Goal: Information Seeking & Learning: Learn about a topic

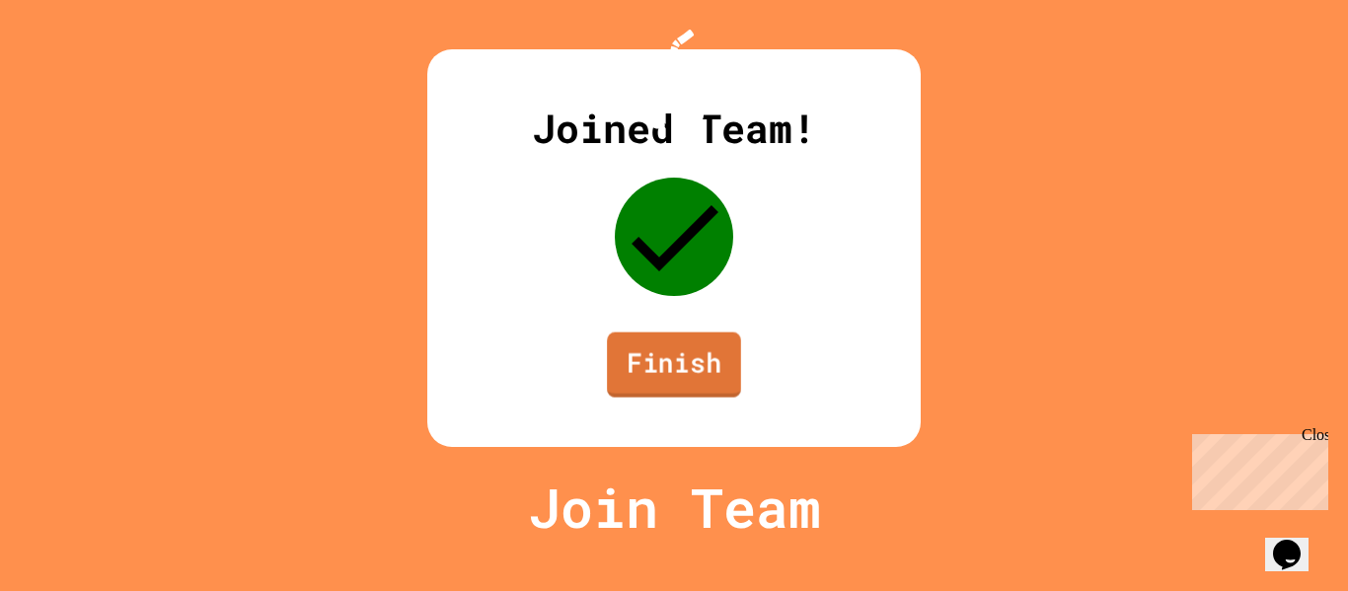
click at [681, 398] on link "Finish" at bounding box center [674, 365] width 134 height 65
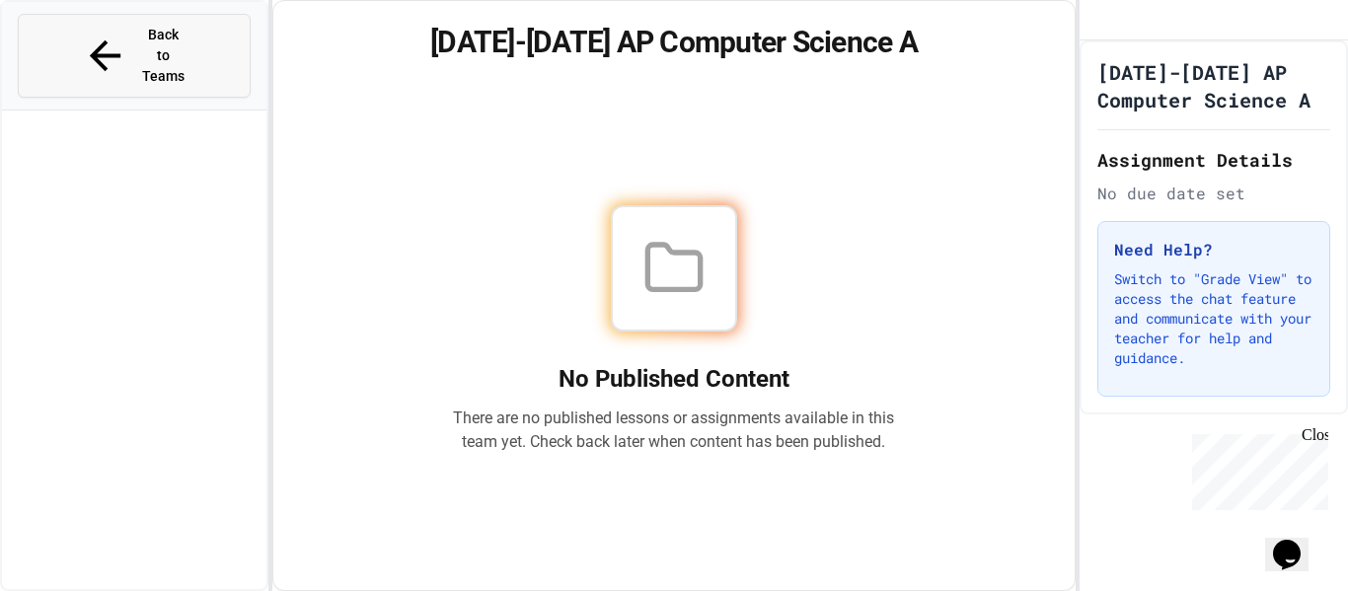
click at [83, 33] on icon at bounding box center [105, 56] width 46 height 46
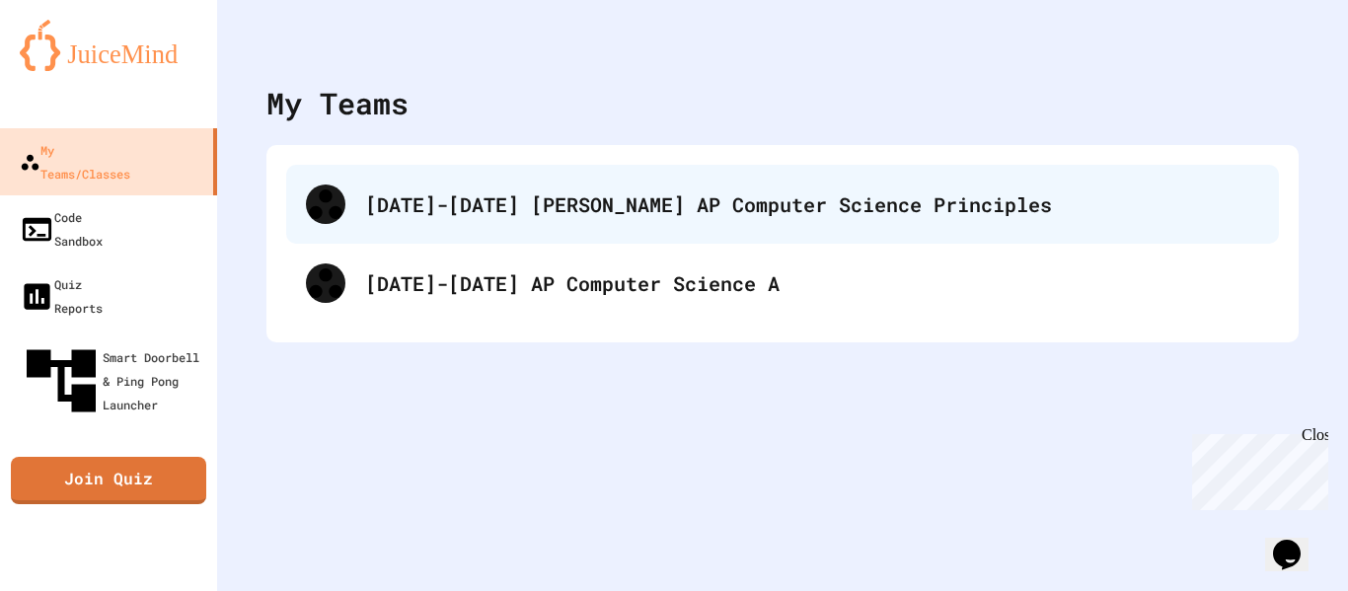
click at [517, 203] on div "2024-2025 Winn HS AP Computer Science Principles" at bounding box center [812, 204] width 894 height 30
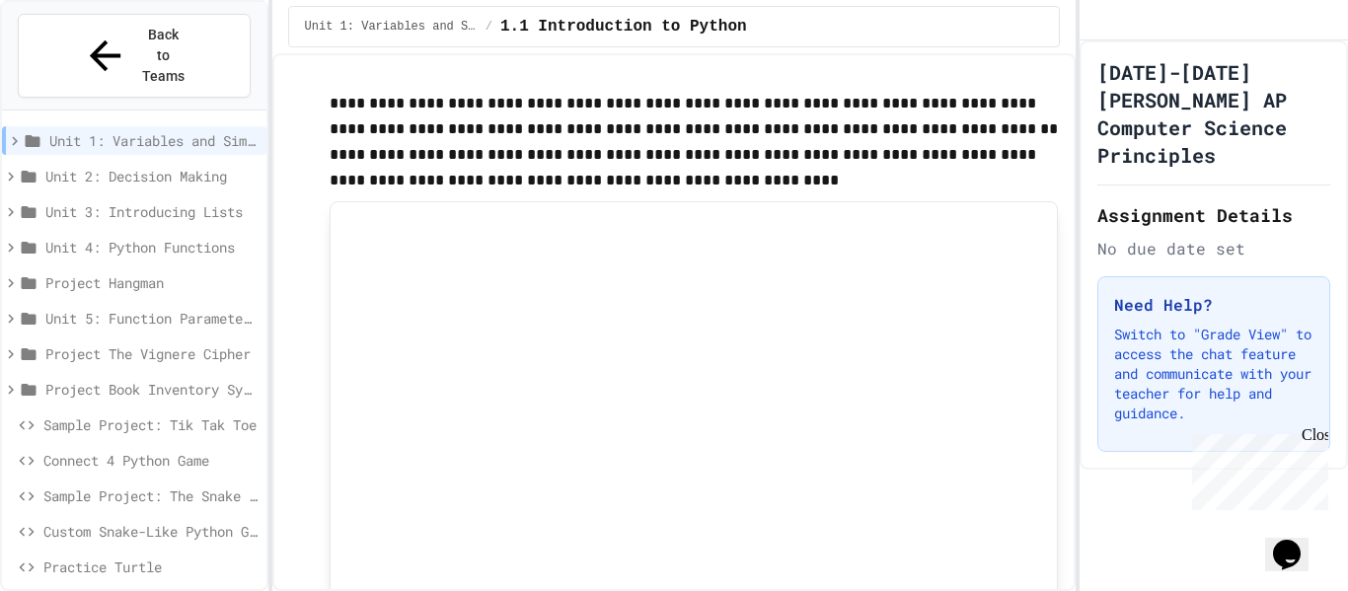
click at [85, 33] on icon at bounding box center [105, 56] width 46 height 46
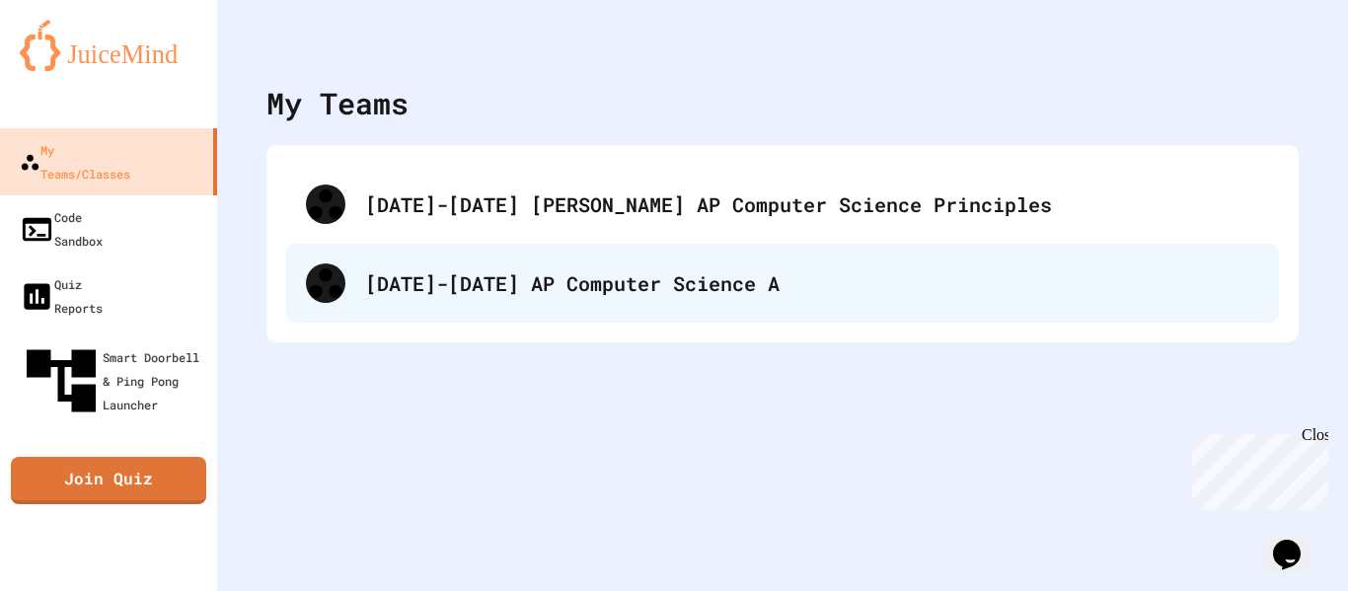
click at [442, 281] on div "[DATE]-[DATE] AP Computer Science A" at bounding box center [812, 283] width 894 height 30
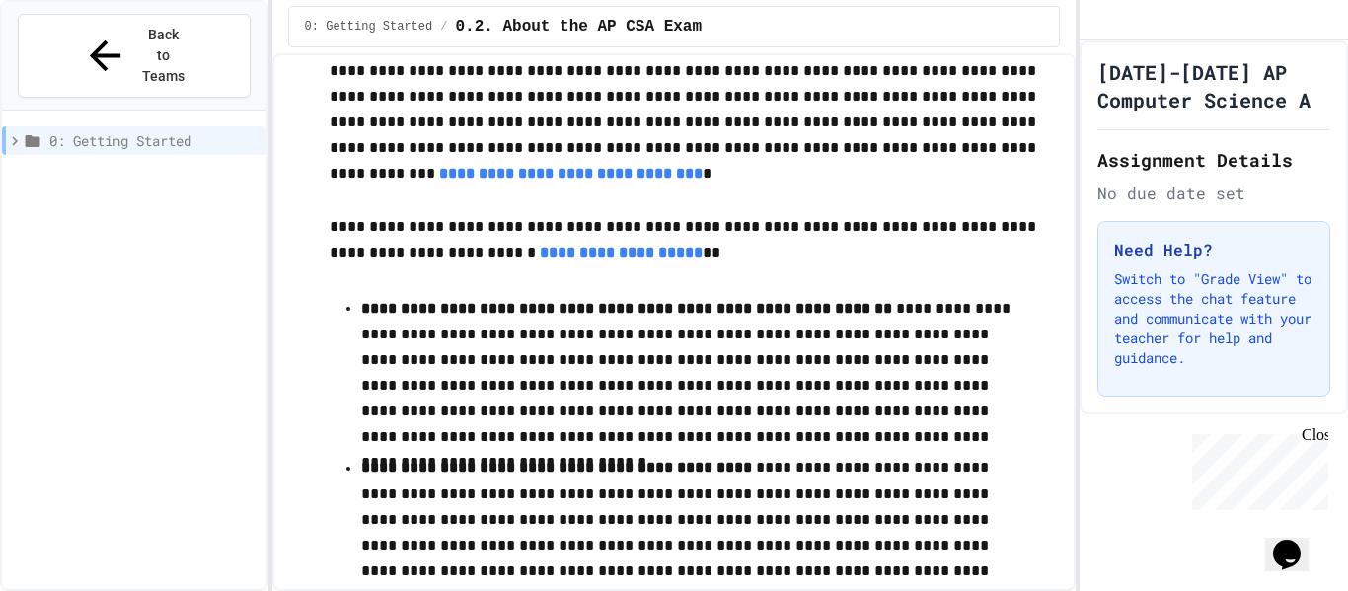
scroll to position [296, 0]
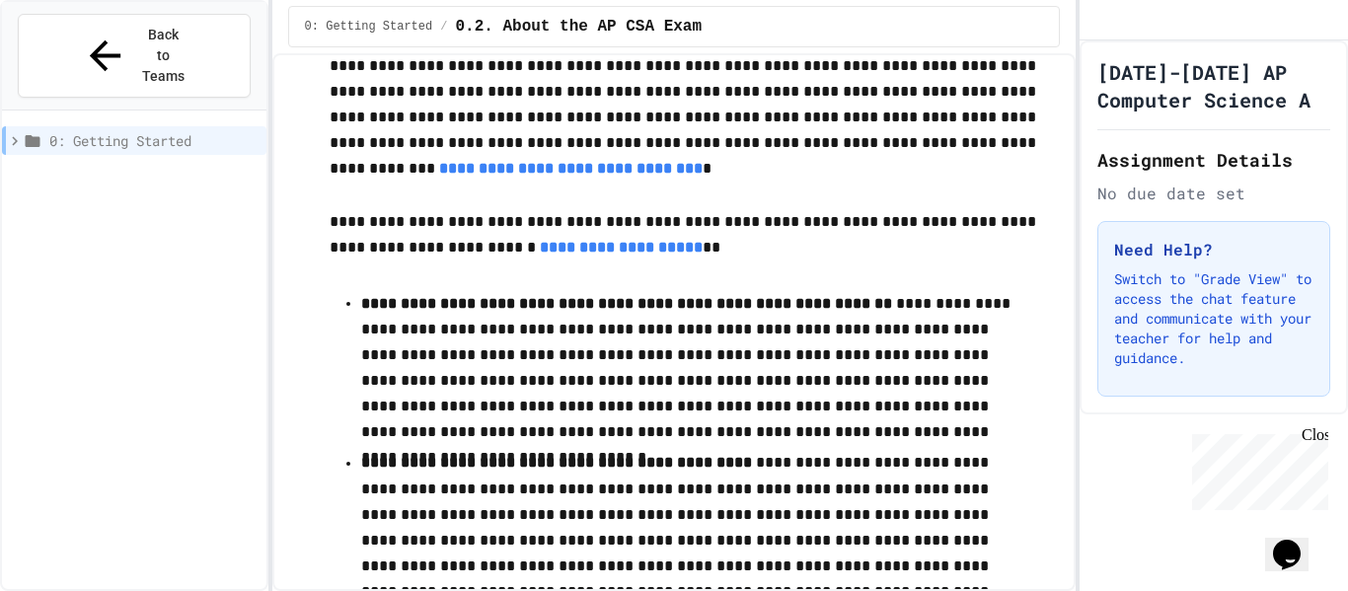
click at [703, 161] on link "**********" at bounding box center [571, 168] width 264 height 15
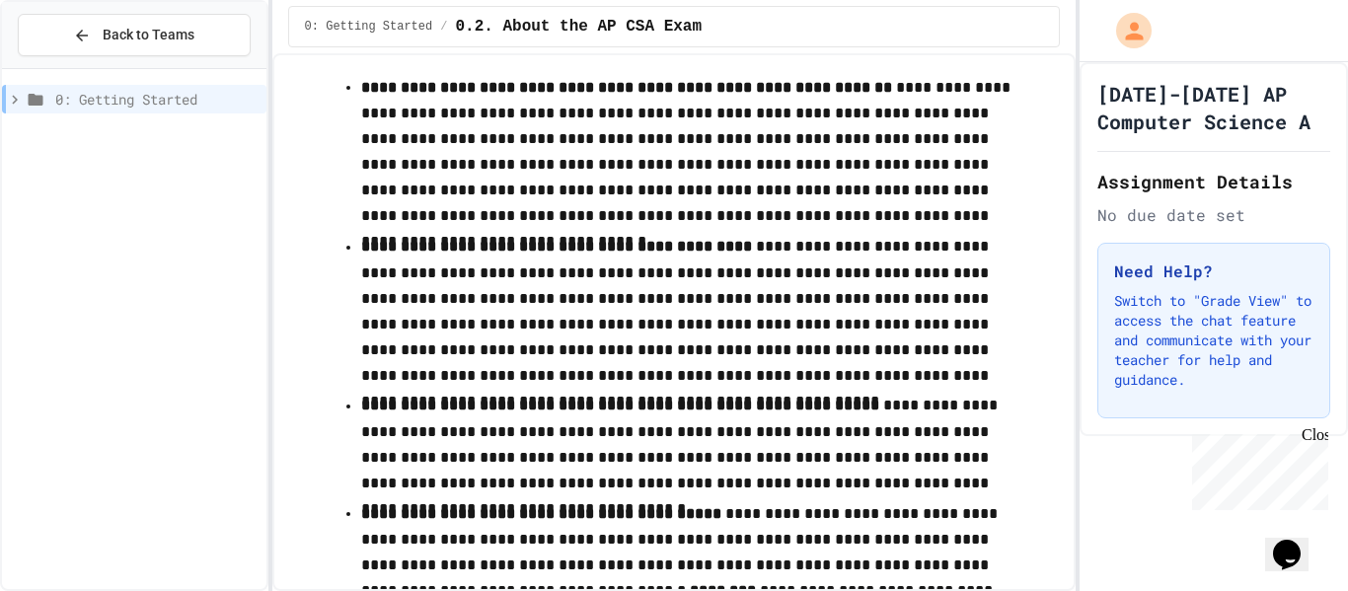
scroll to position [511, 0]
click at [415, 161] on p "**********" at bounding box center [694, 153] width 666 height 155
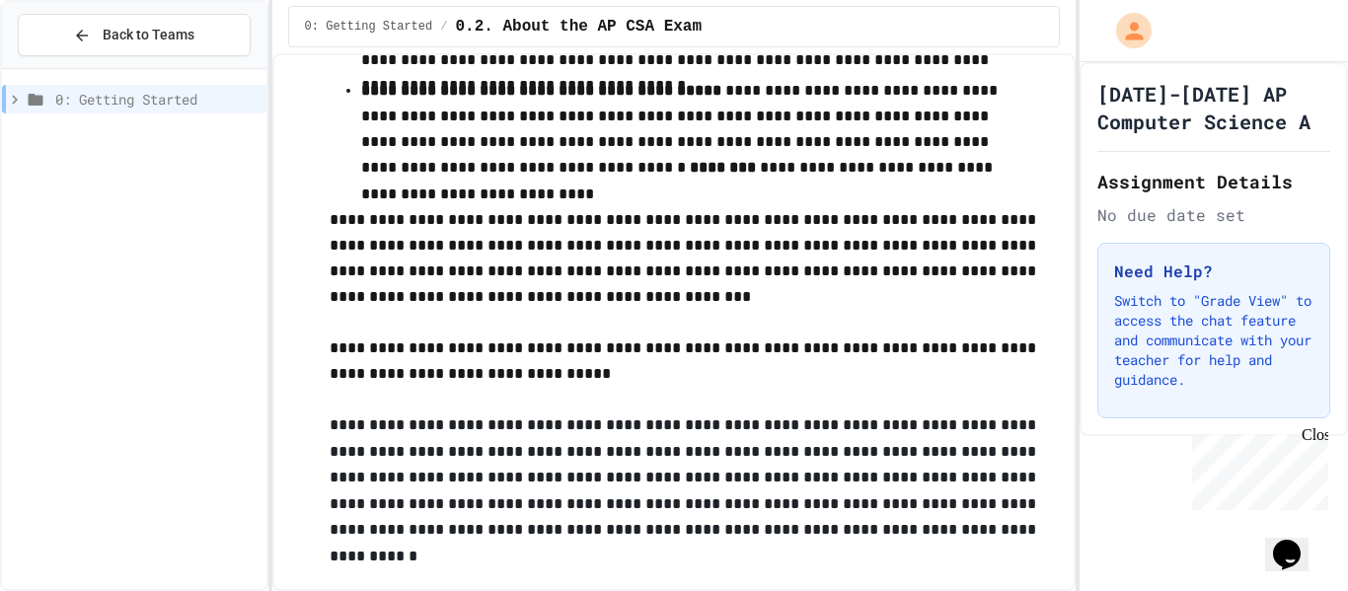
scroll to position [1430, 0]
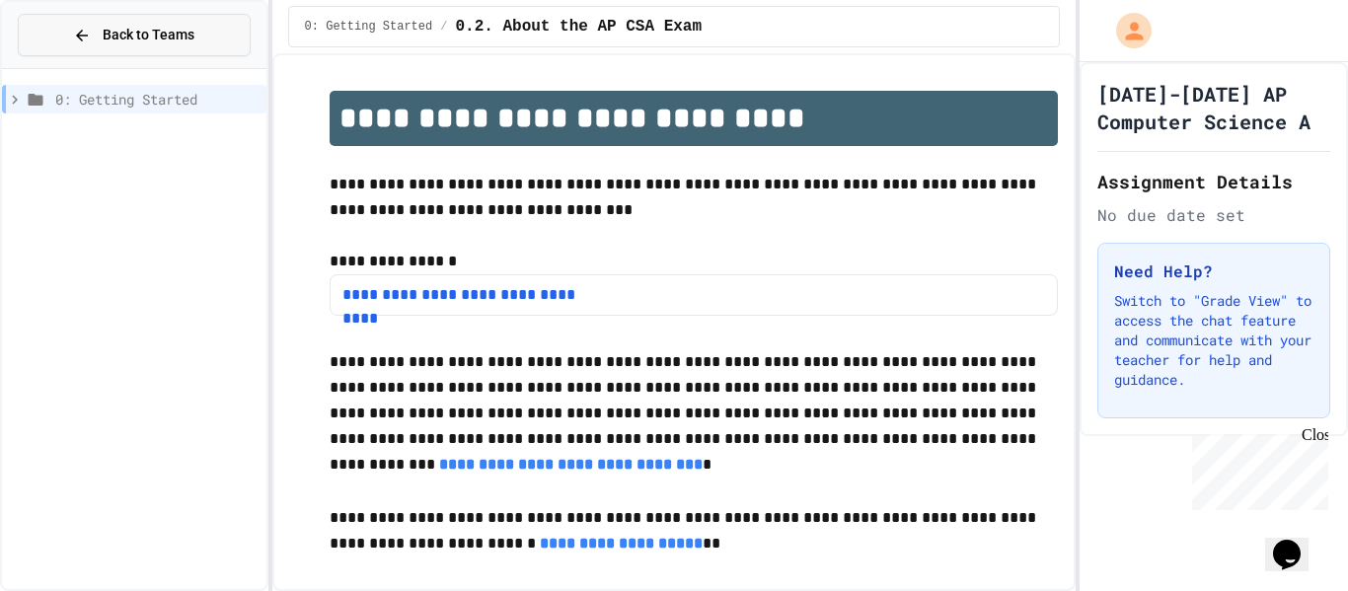
click at [124, 29] on span "Back to Teams" at bounding box center [149, 35] width 92 height 21
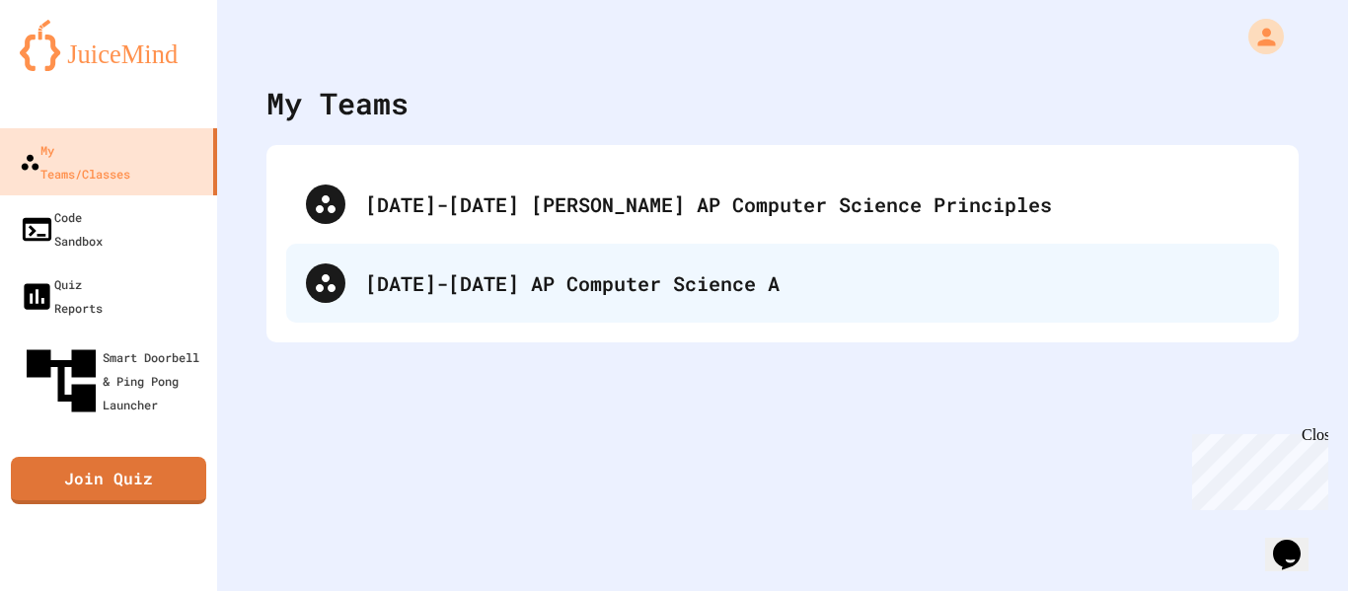
click at [458, 295] on div "[DATE]-[DATE] AP Computer Science A" at bounding box center [812, 283] width 894 height 30
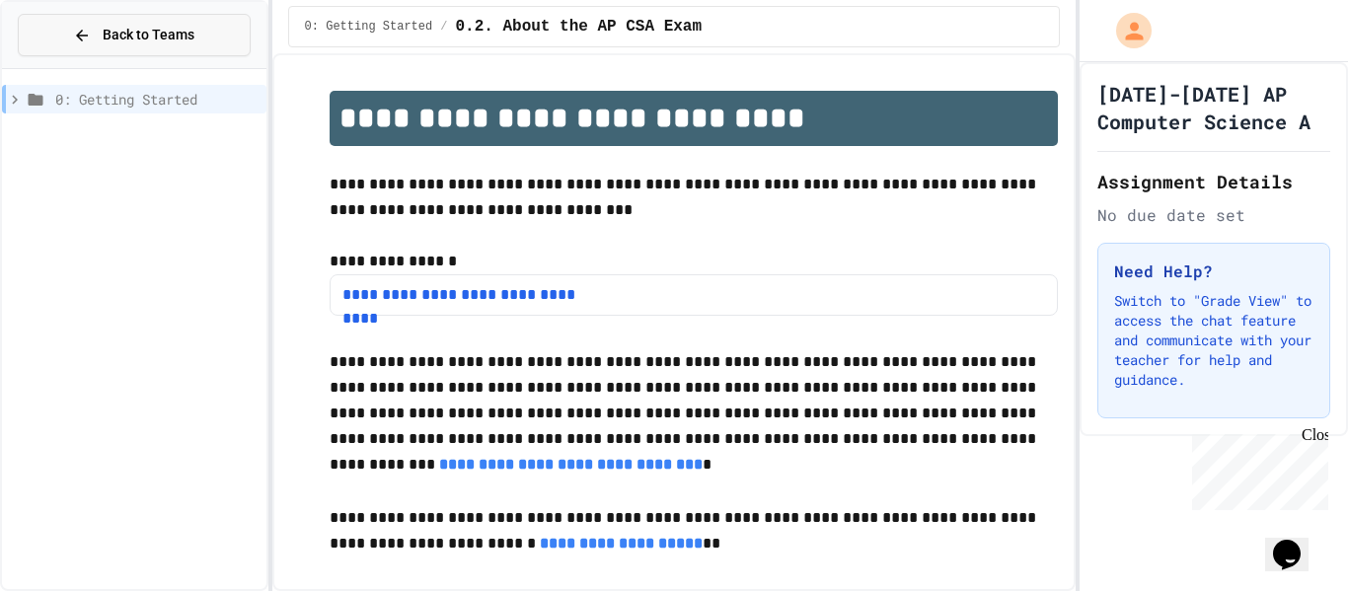
click at [83, 25] on div "Back to Teams" at bounding box center [133, 35] width 121 height 21
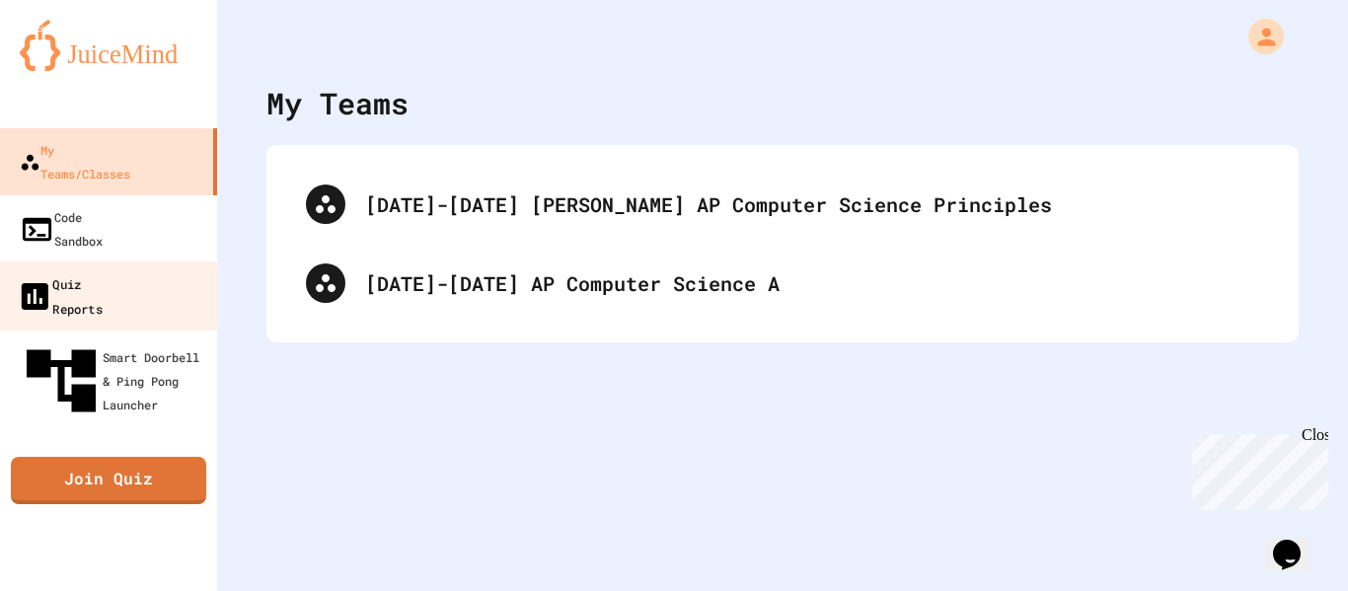
click at [137, 262] on link "Quiz Reports" at bounding box center [109, 296] width 224 height 69
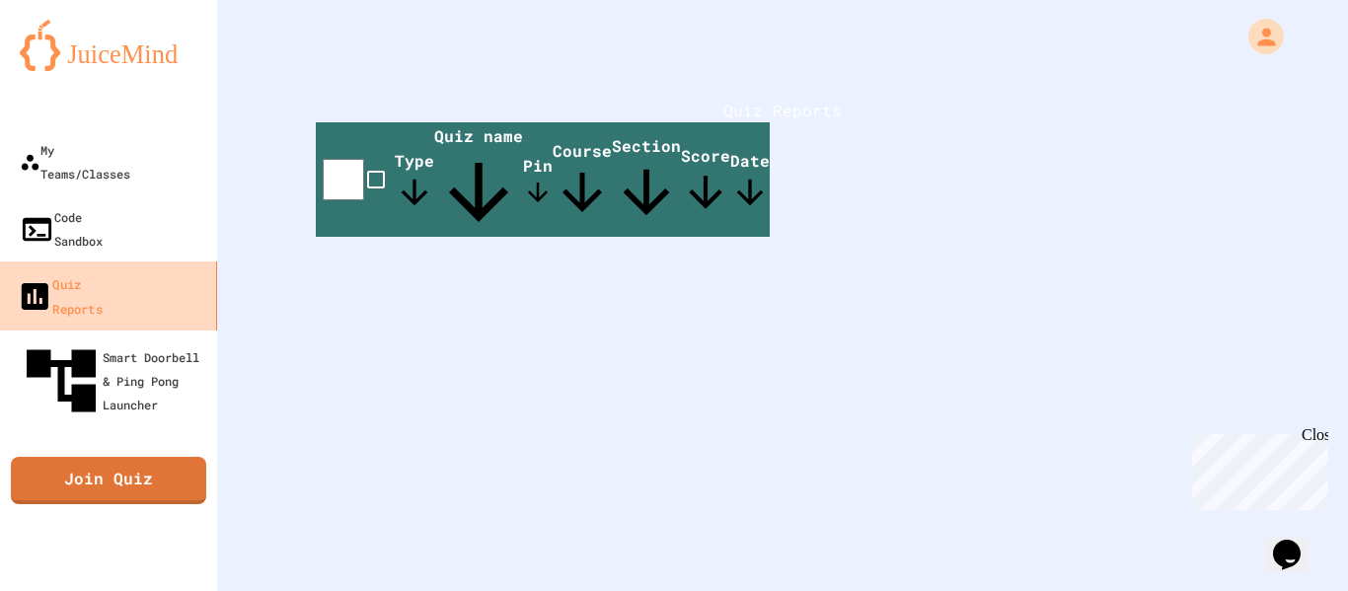
click at [103, 271] on div "Quiz Reports" at bounding box center [60, 295] width 86 height 48
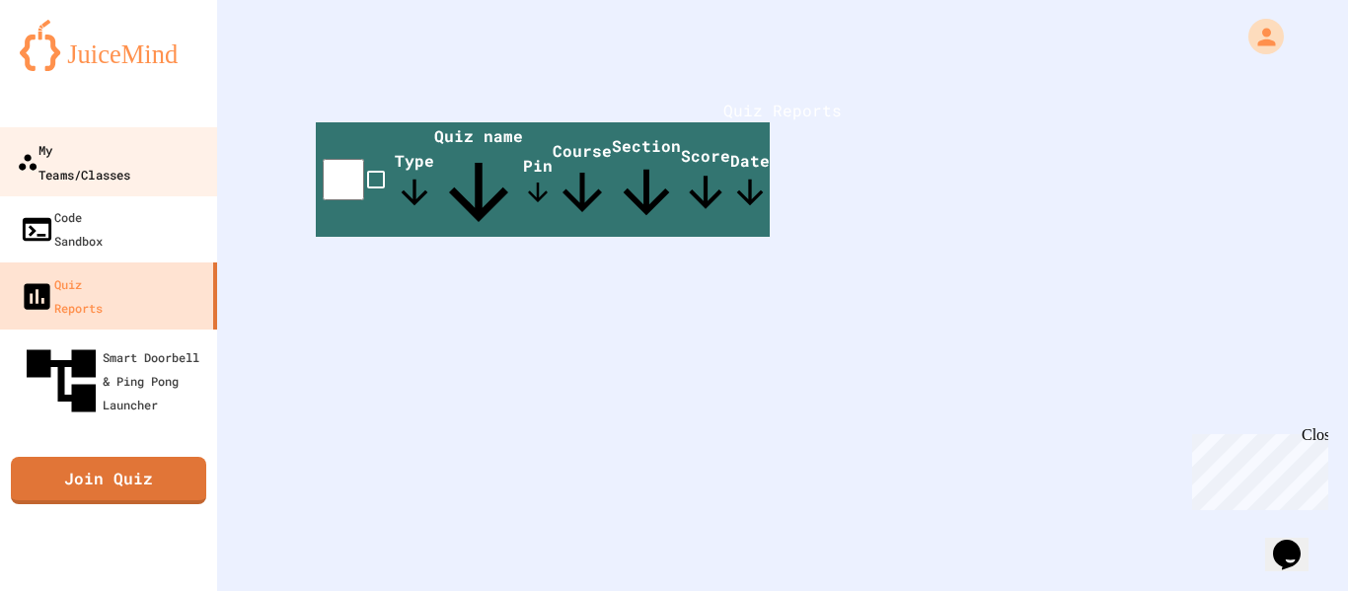
click at [99, 152] on div "My Teams/Classes" at bounding box center [74, 161] width 114 height 48
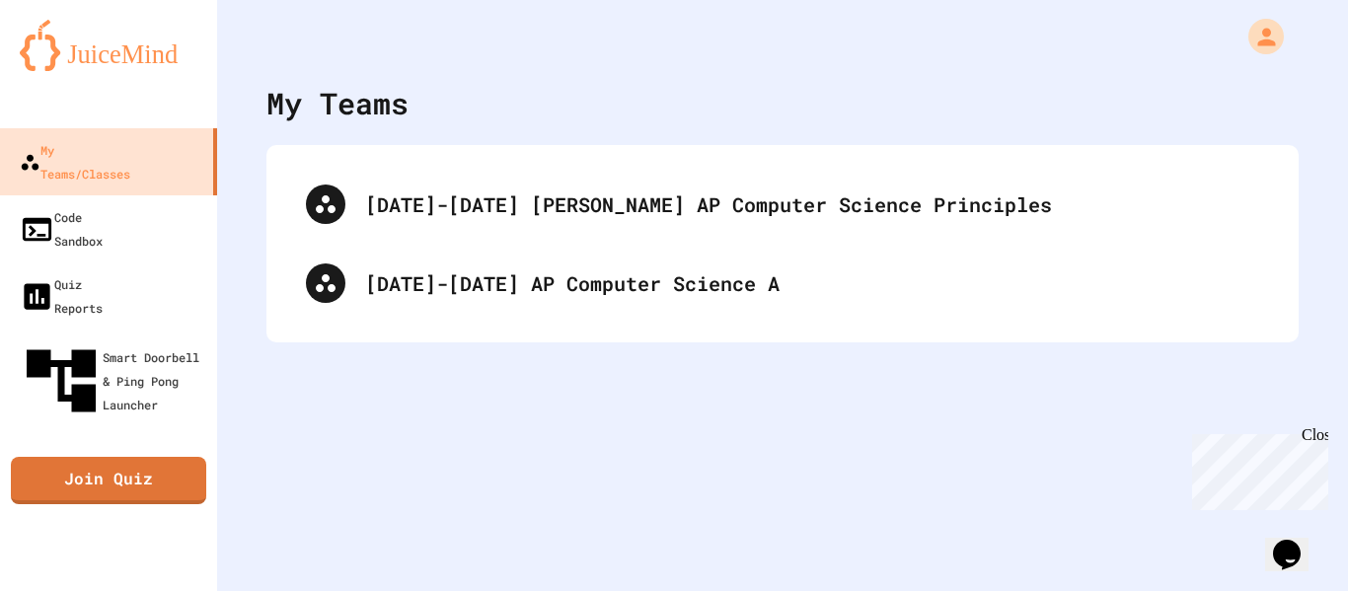
click at [548, 325] on div "[DATE]-[DATE] [PERSON_NAME] AP Computer Science Principles [DATE]-[DATE] AP Com…" at bounding box center [782, 243] width 1032 height 197
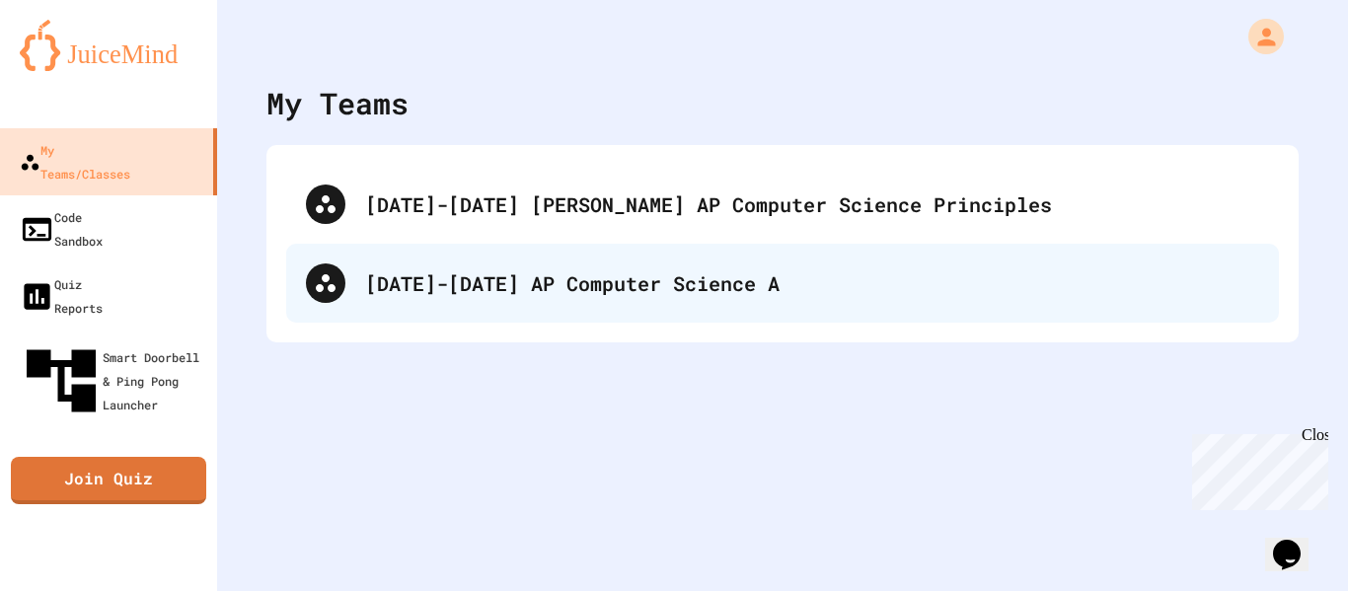
click at [647, 289] on div "[DATE]-[DATE] AP Computer Science A" at bounding box center [812, 283] width 894 height 30
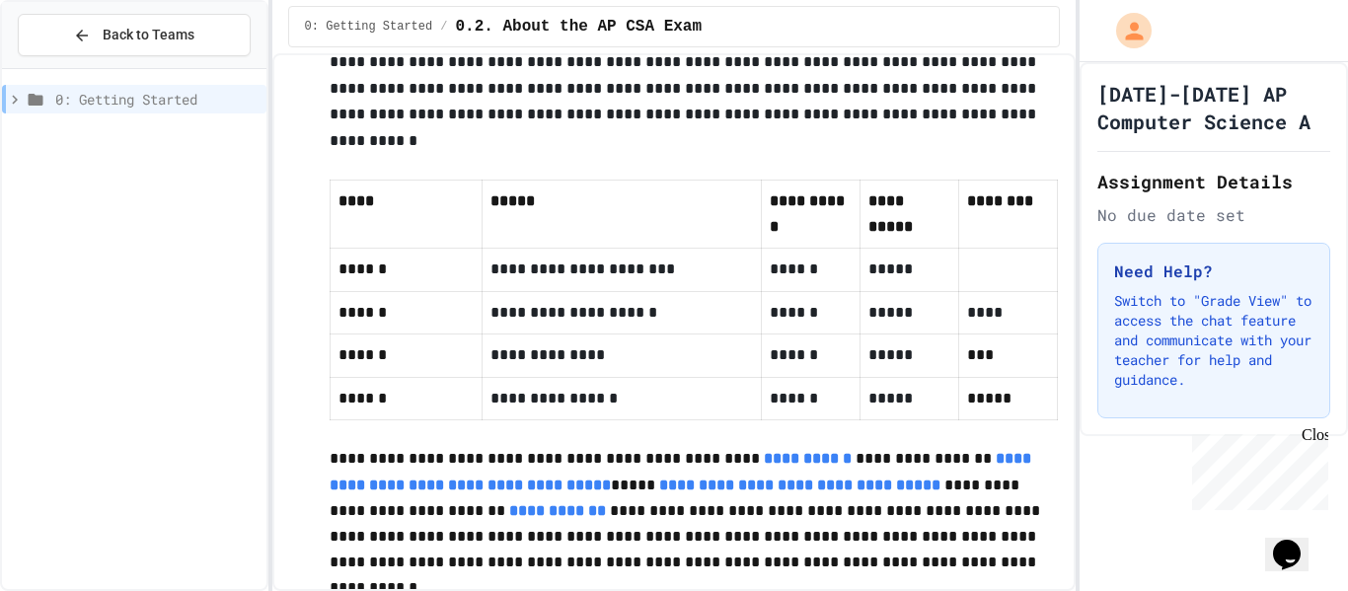
scroll to position [1430, 0]
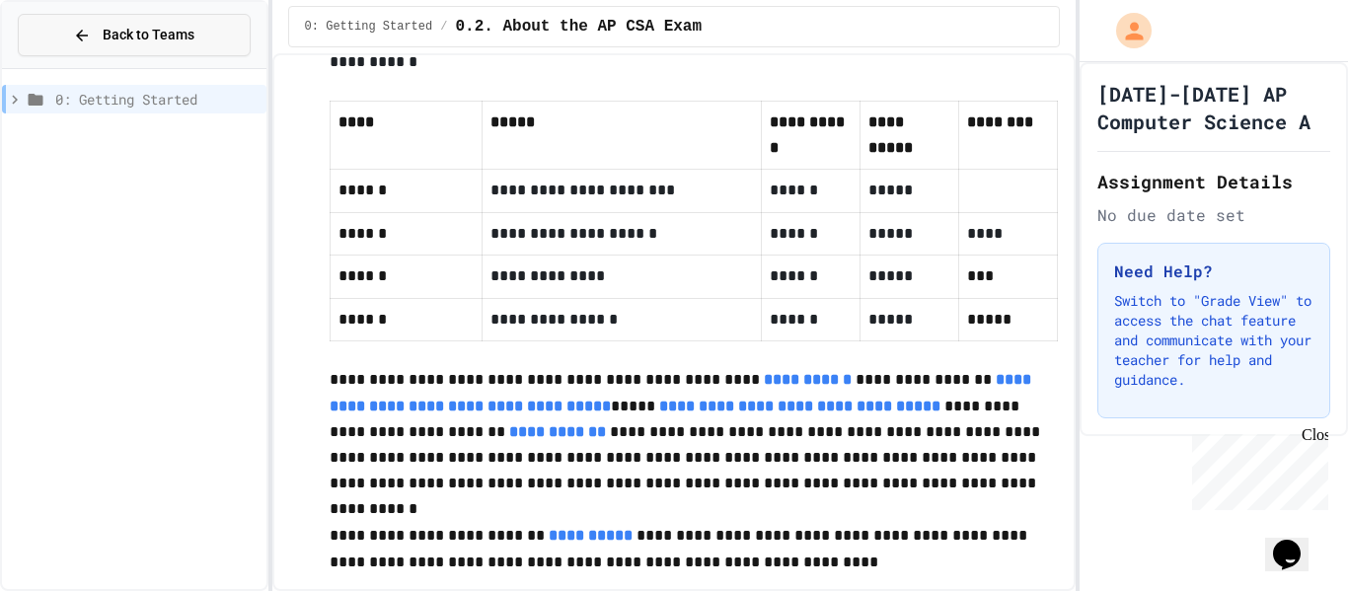
click at [199, 39] on button "Back to Teams" at bounding box center [134, 35] width 233 height 42
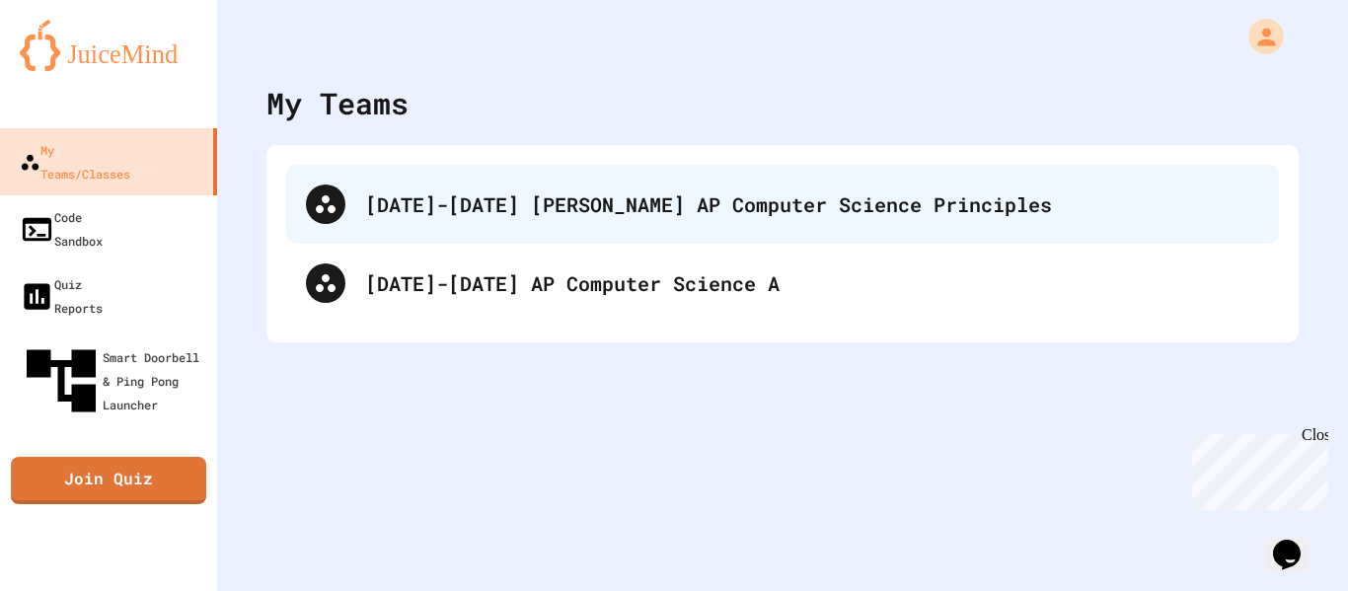
click at [598, 203] on div "[DATE]-[DATE] [PERSON_NAME] AP Computer Science Principles" at bounding box center [812, 204] width 894 height 30
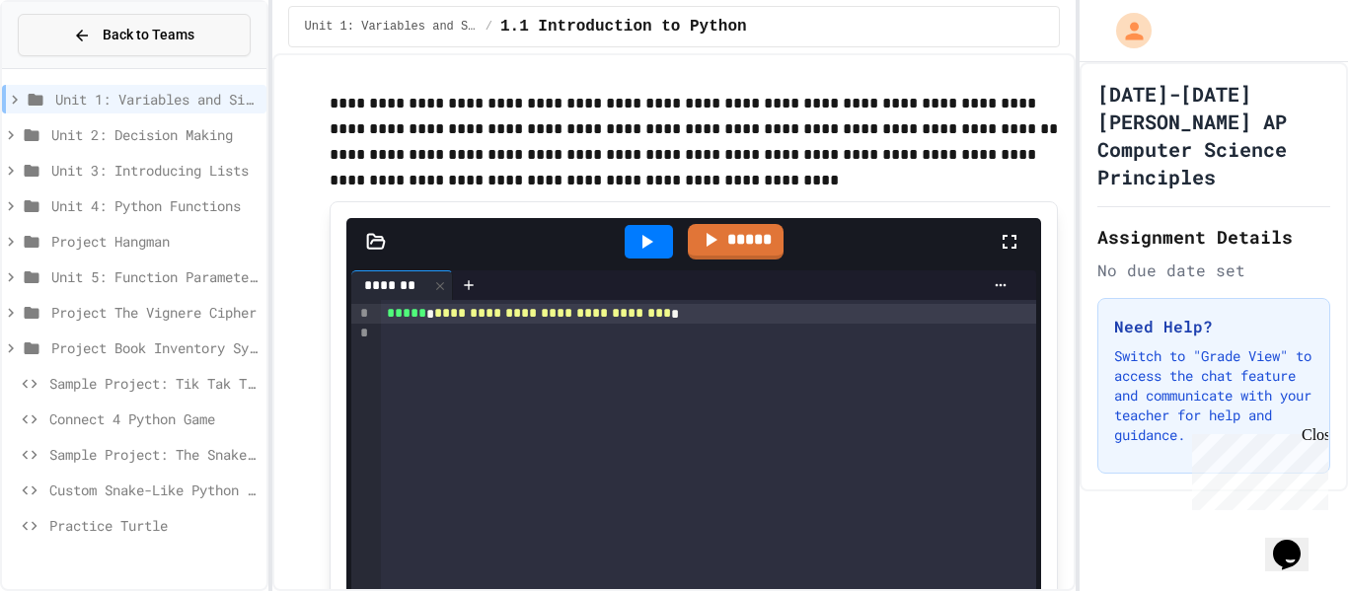
click at [183, 40] on span "Back to Teams" at bounding box center [149, 35] width 92 height 21
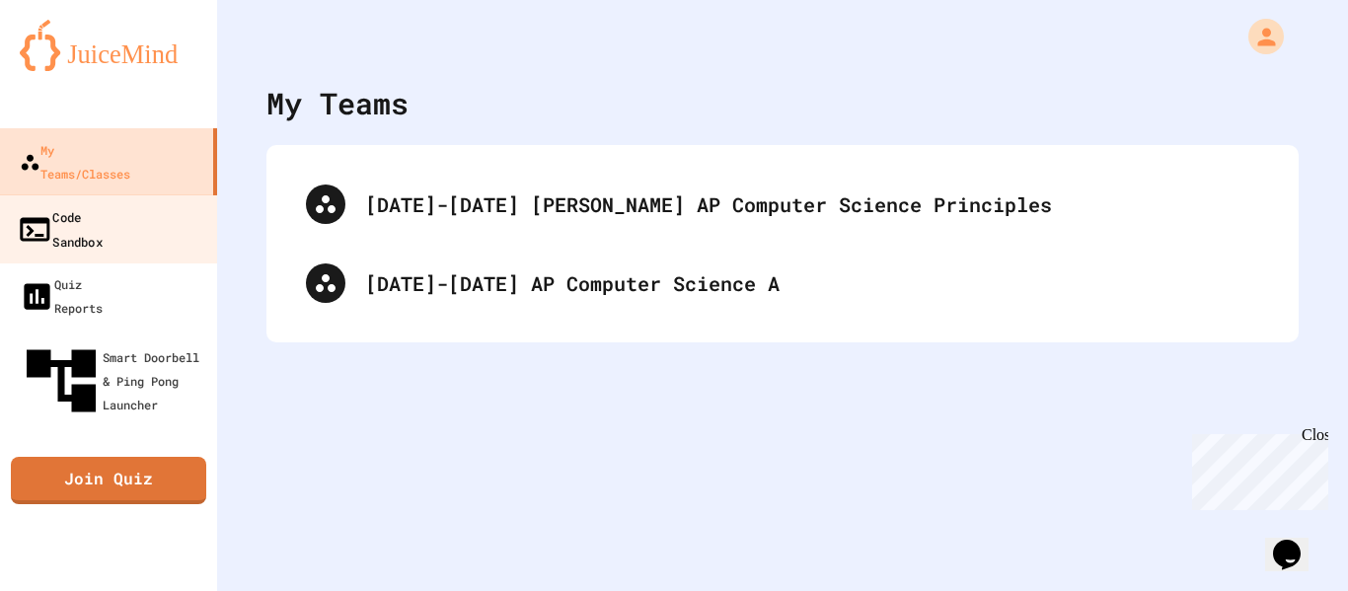
click at [86, 210] on link "Code Sandbox" at bounding box center [109, 228] width 224 height 69
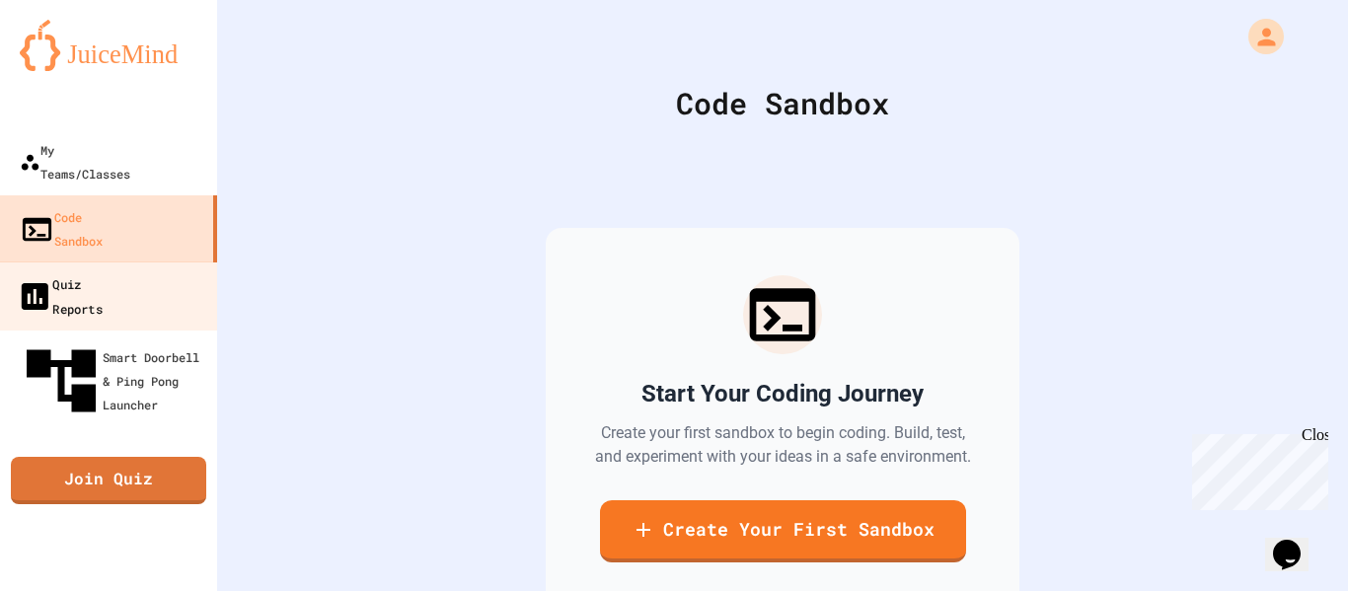
click at [101, 271] on div "Quiz Reports" at bounding box center [60, 295] width 86 height 48
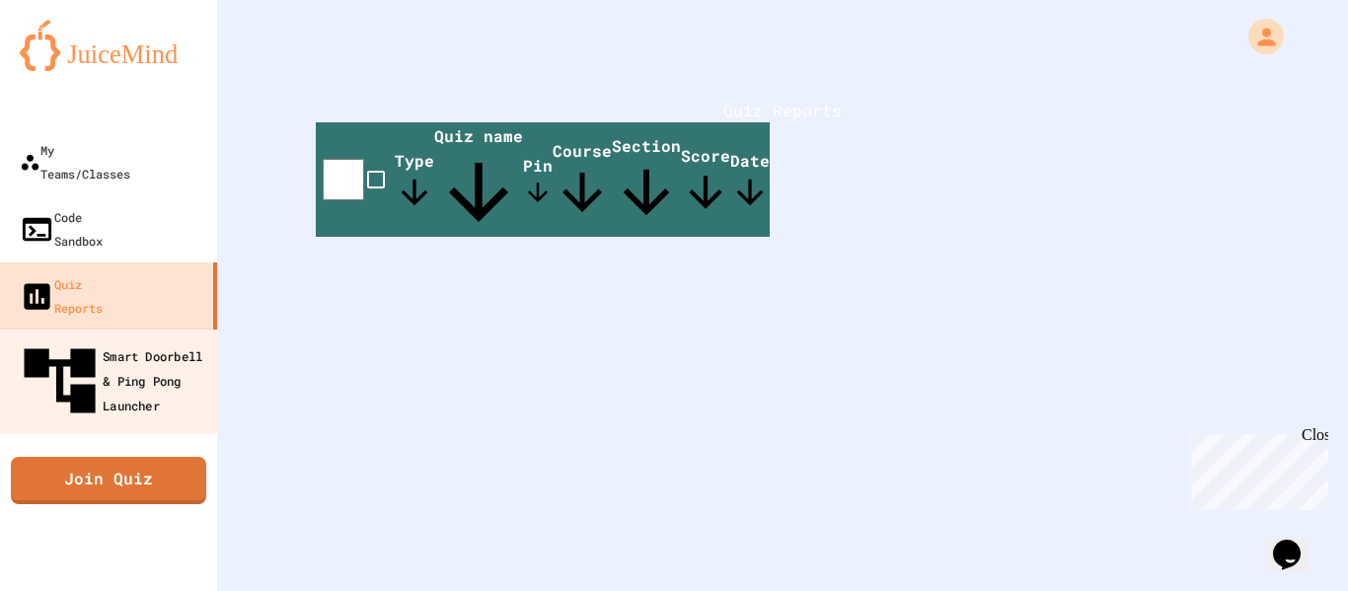
click at [117, 339] on div "Smart Doorbell & Ping Pong Launcher" at bounding box center [114, 382] width 195 height 86
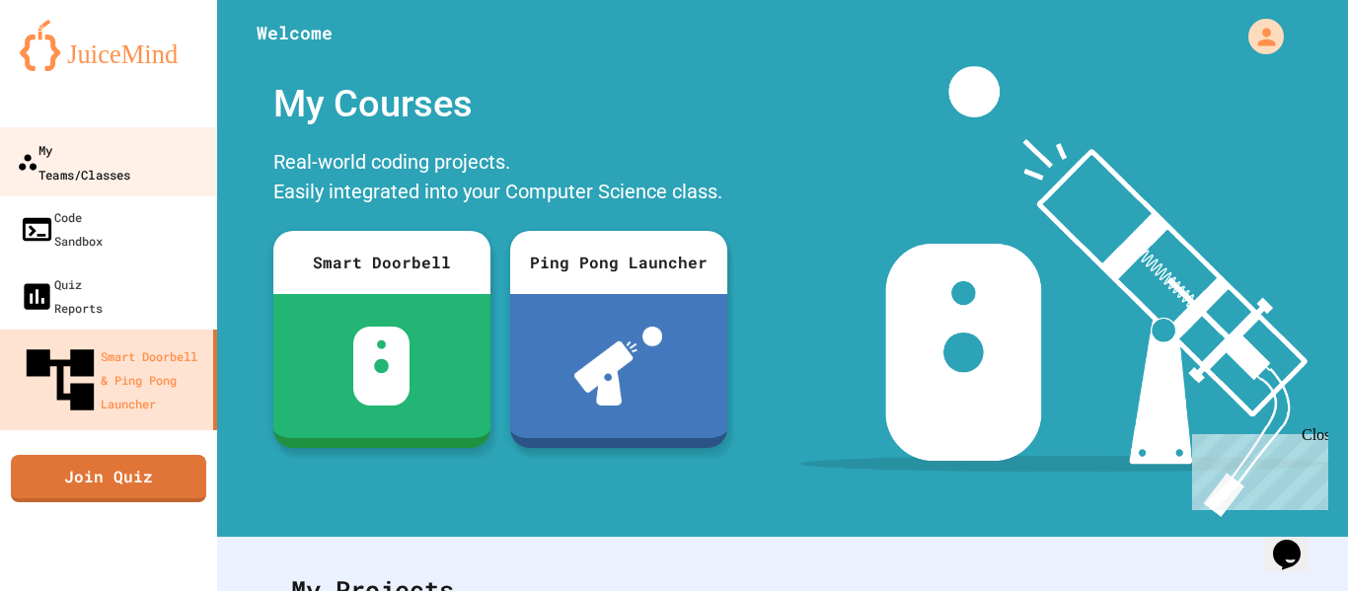
click at [122, 150] on div "My Teams/Classes" at bounding box center [74, 161] width 114 height 48
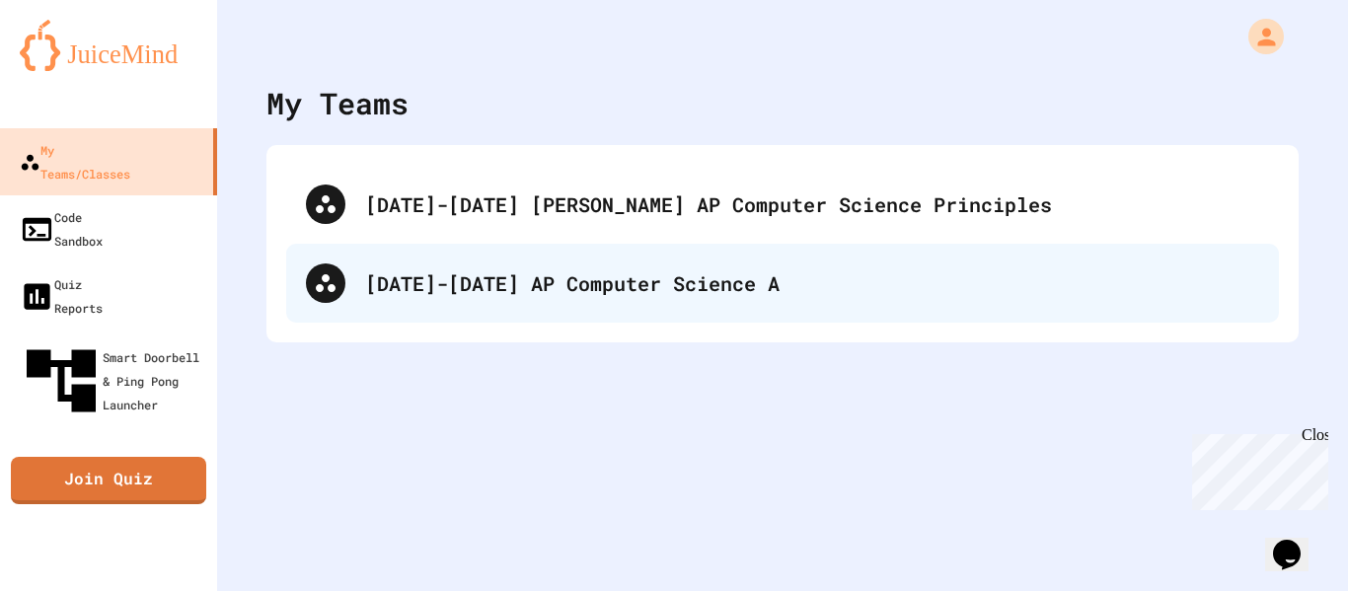
click at [434, 272] on div "[DATE]-[DATE] AP Computer Science A" at bounding box center [812, 283] width 894 height 30
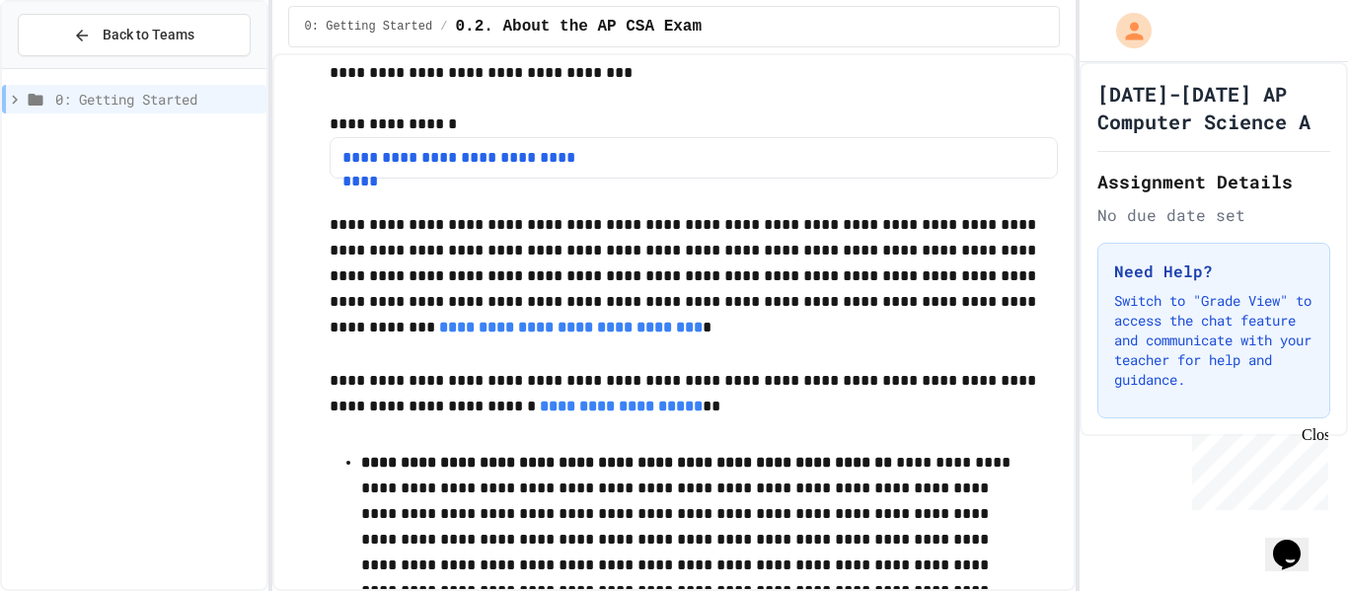
scroll to position [134, 0]
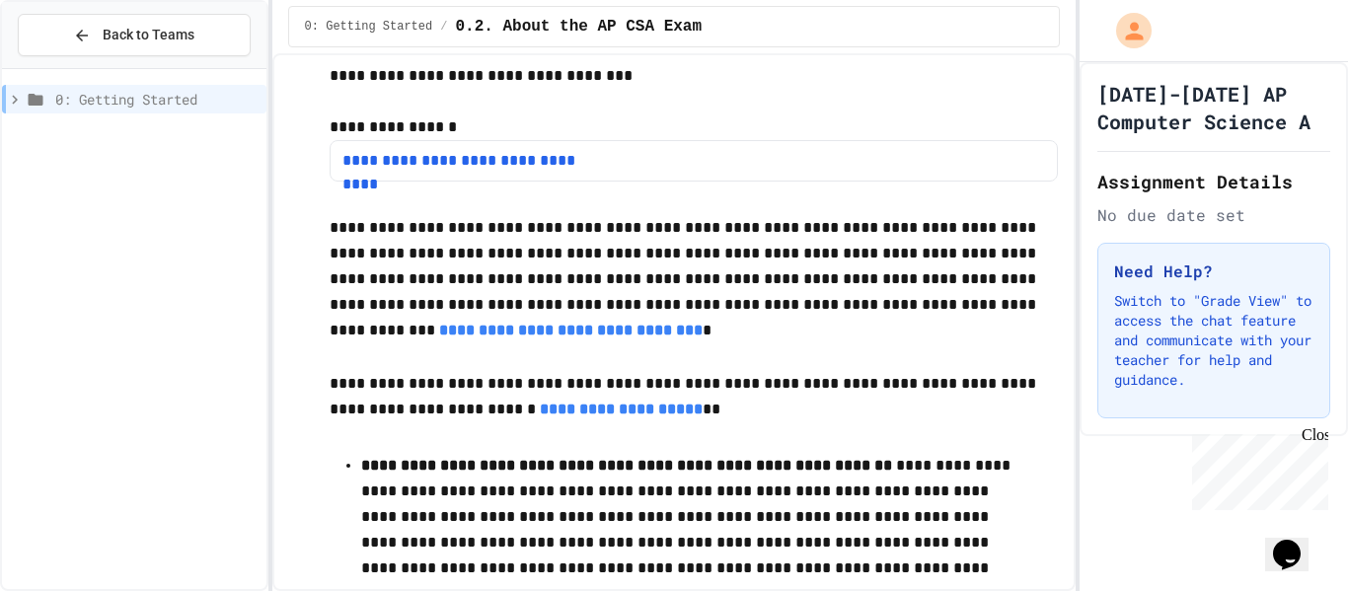
click at [16, 99] on icon at bounding box center [15, 99] width 6 height 9
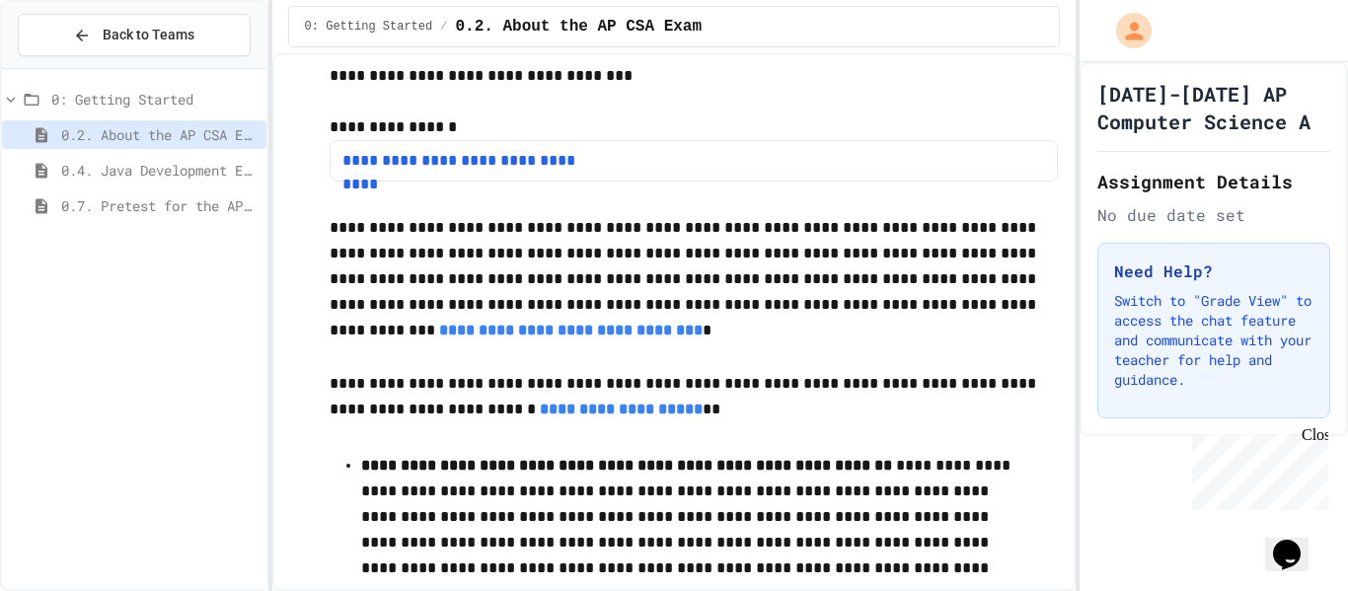
click at [175, 197] on span "0.7. Pretest for the AP CSA Exam" at bounding box center [159, 205] width 197 height 21
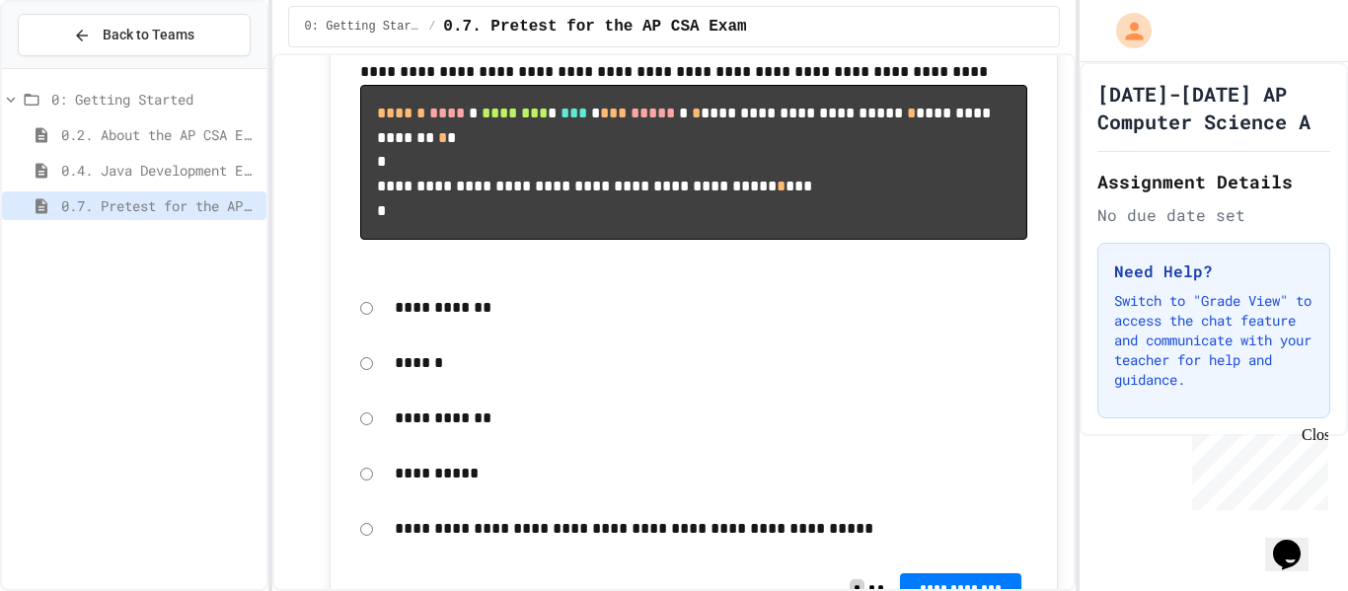
scroll to position [335, 0]
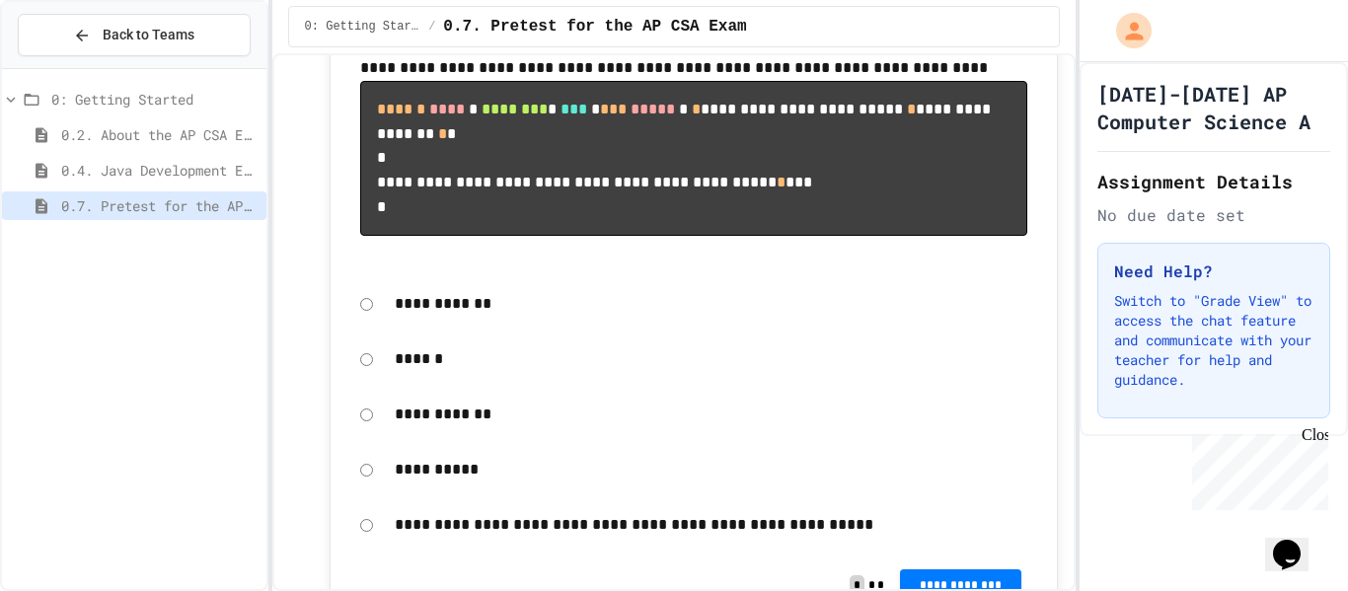
click at [438, 483] on p "**********" at bounding box center [712, 470] width 634 height 26
click at [382, 492] on div "**********" at bounding box center [694, 469] width 688 height 45
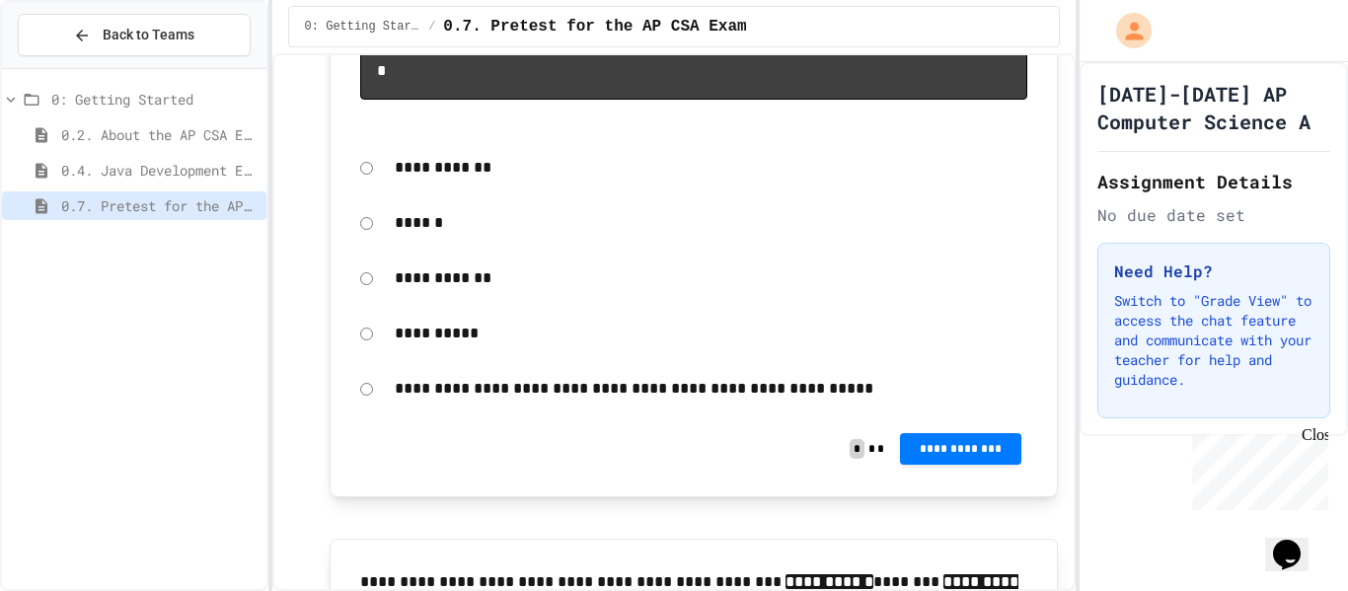
scroll to position [476, 0]
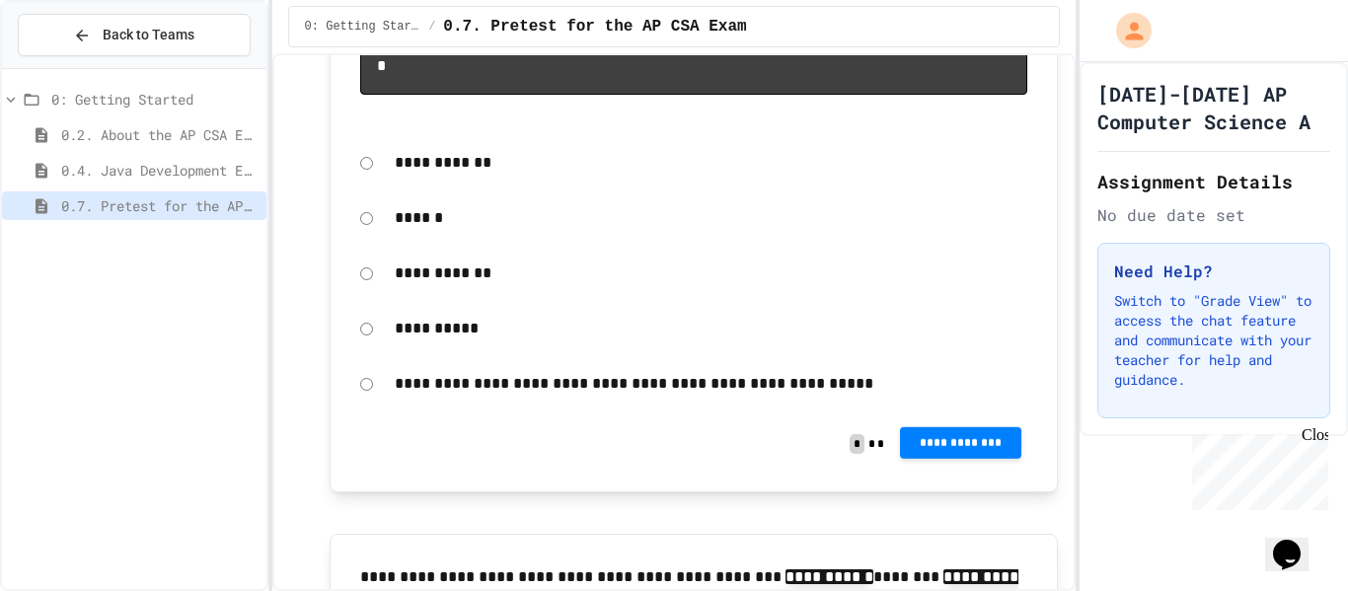
click at [983, 459] on button "**********" at bounding box center [960, 443] width 121 height 32
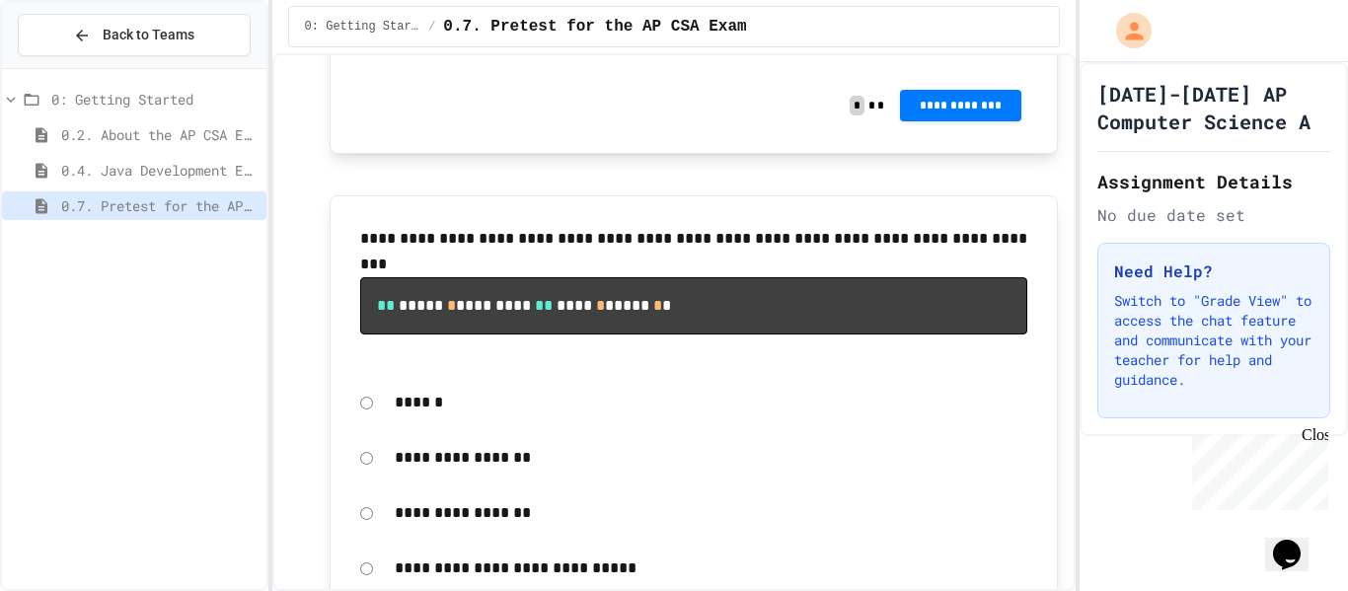
scroll to position [3669, 0]
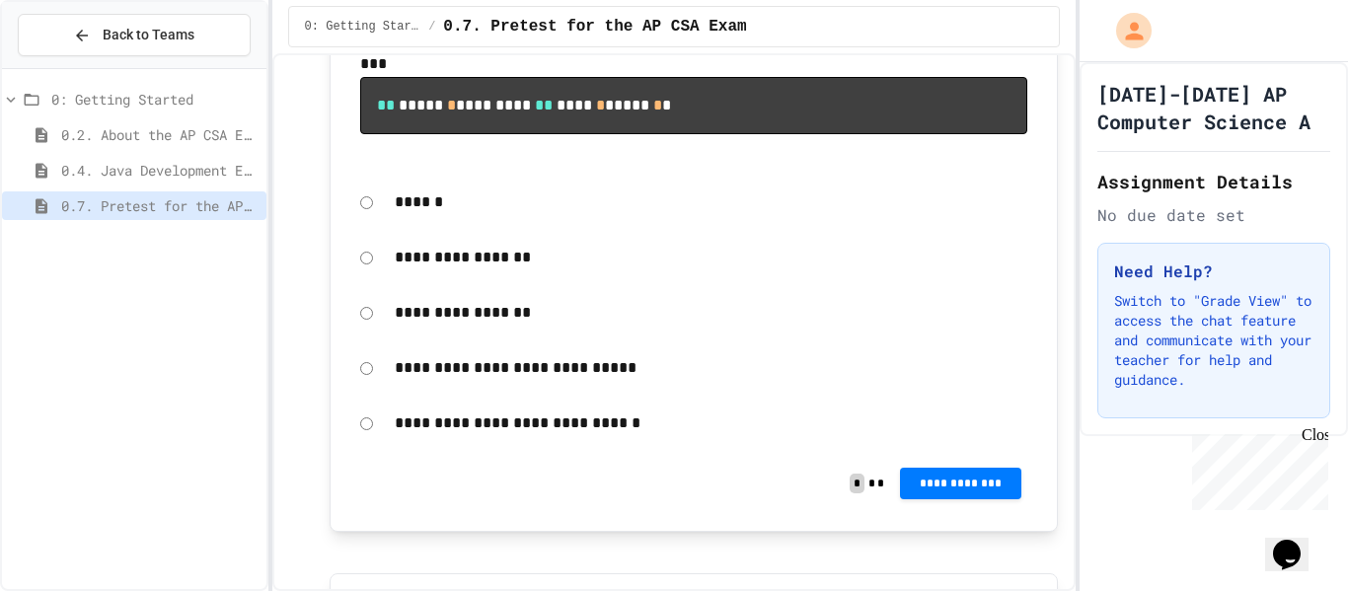
scroll to position [3926, 0]
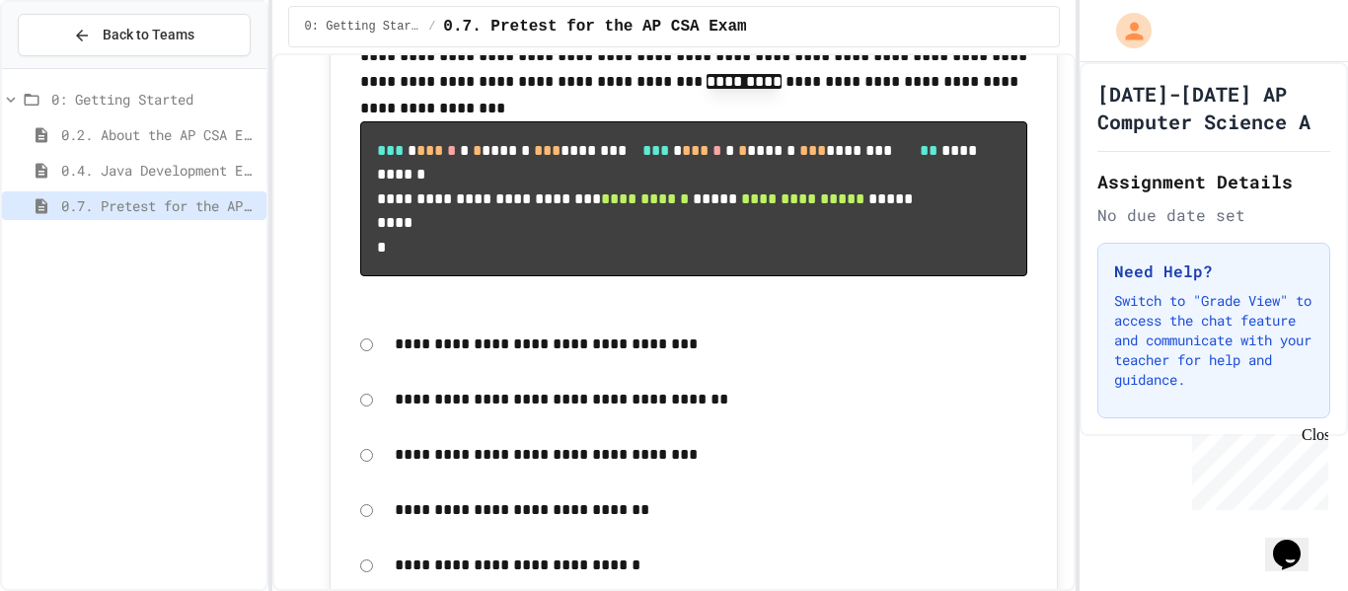
scroll to position [4426, 0]
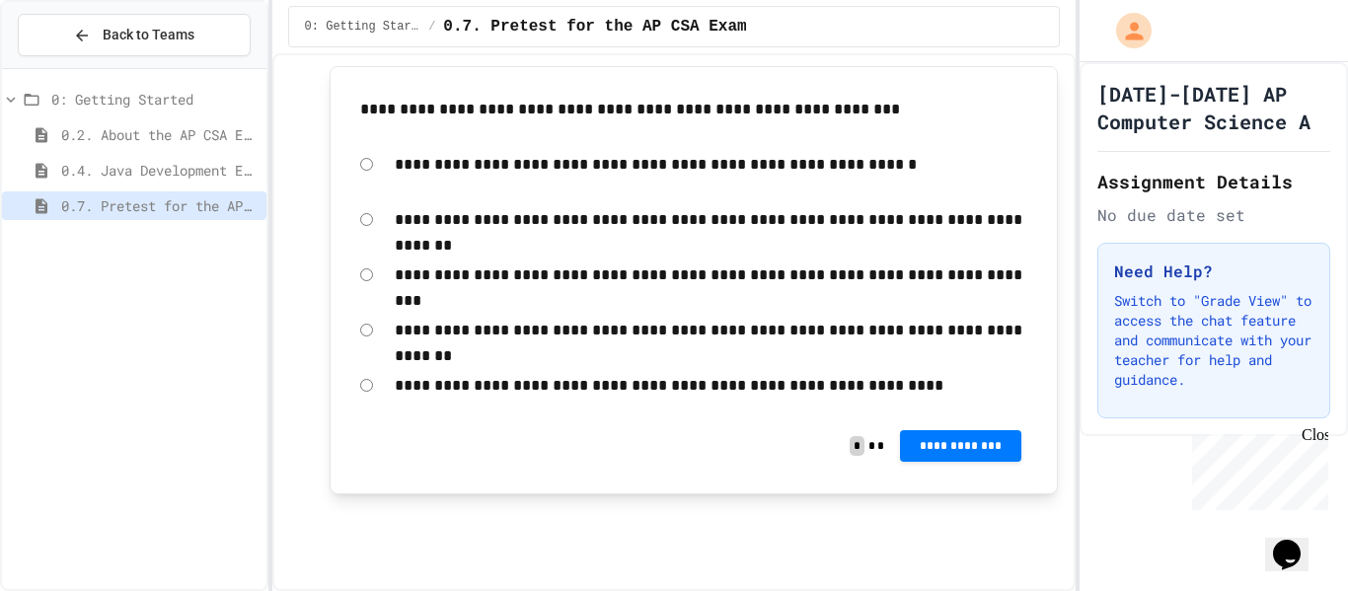
scroll to position [14846, 0]
click at [697, 178] on p "**********" at bounding box center [712, 165] width 634 height 26
click at [923, 454] on span "**********" at bounding box center [961, 446] width 90 height 16
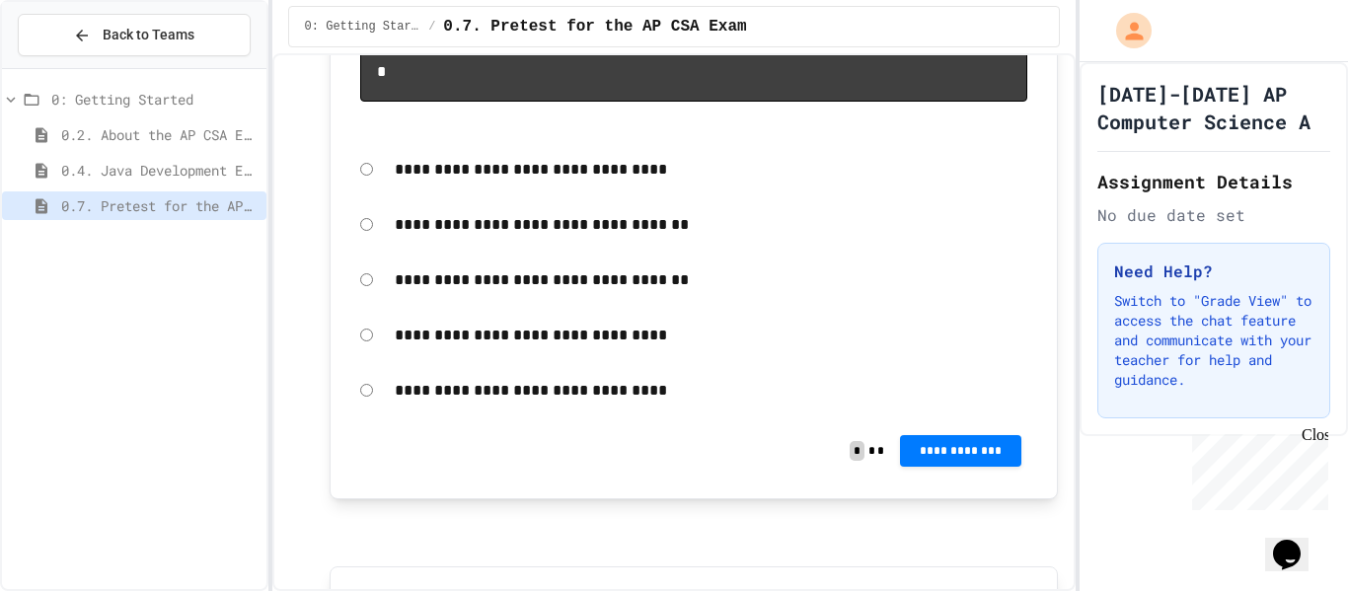
scroll to position [11944, 0]
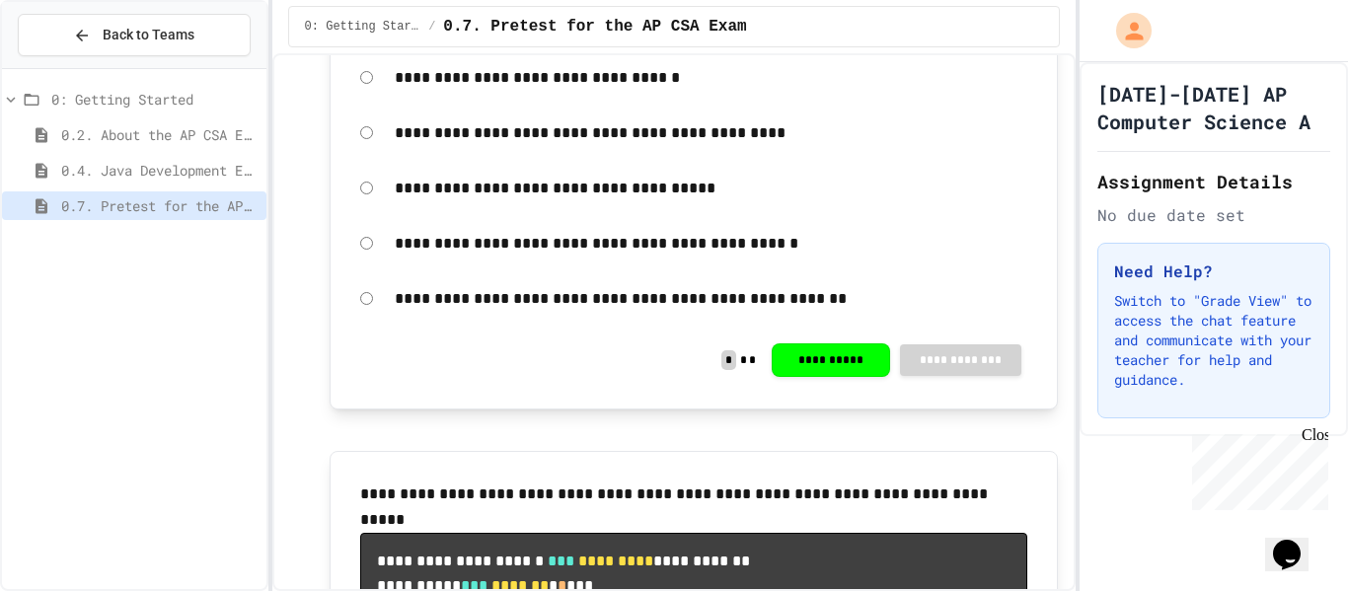
scroll to position [10552, 0]
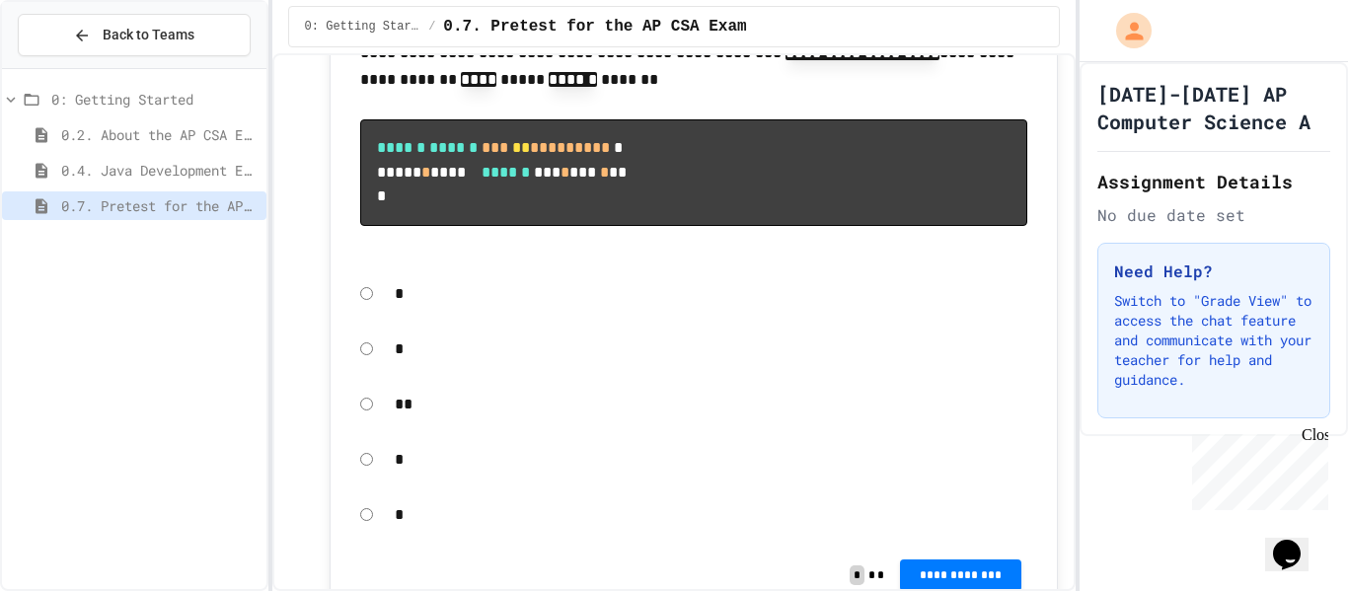
scroll to position [8386, 0]
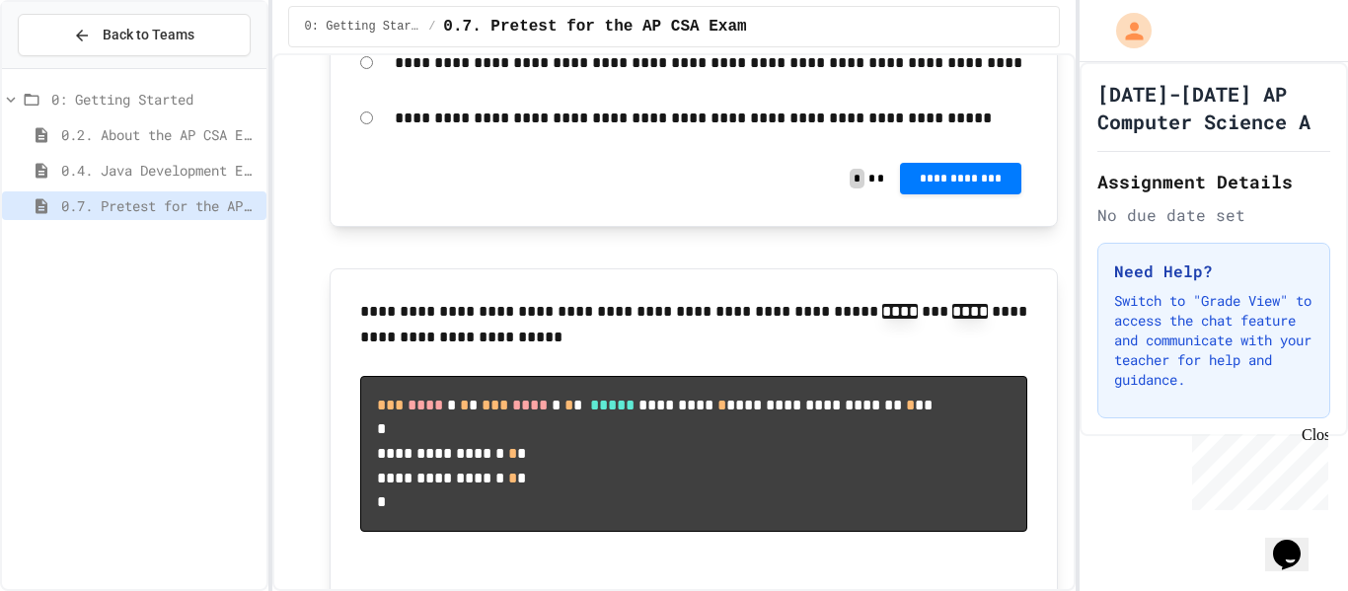
scroll to position [1865, 0]
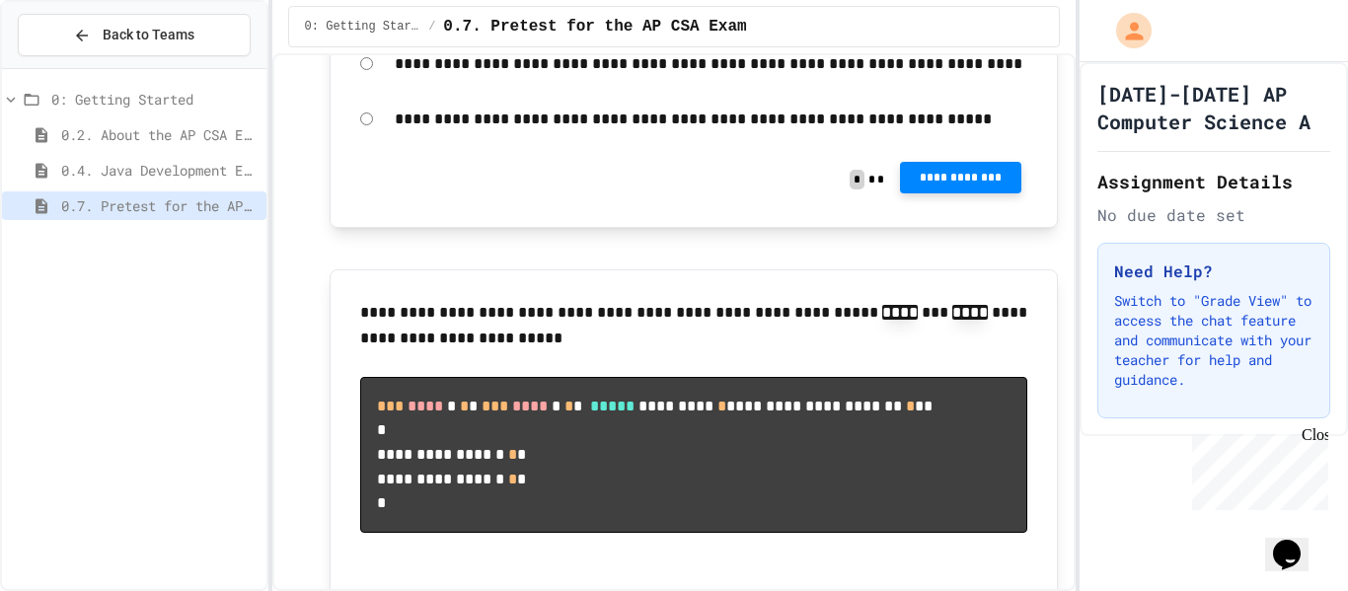
click at [965, 186] on span "**********" at bounding box center [961, 178] width 90 height 16
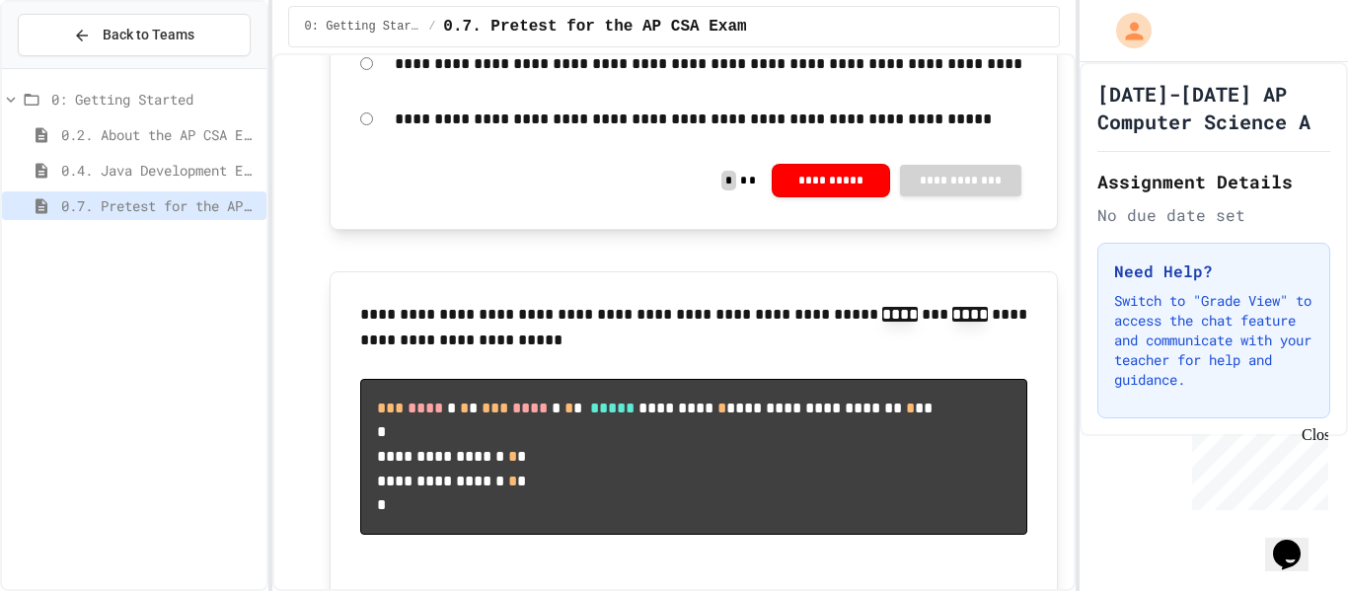
click at [1256, 190] on h2 "Assignment Details" at bounding box center [1214, 182] width 233 height 28
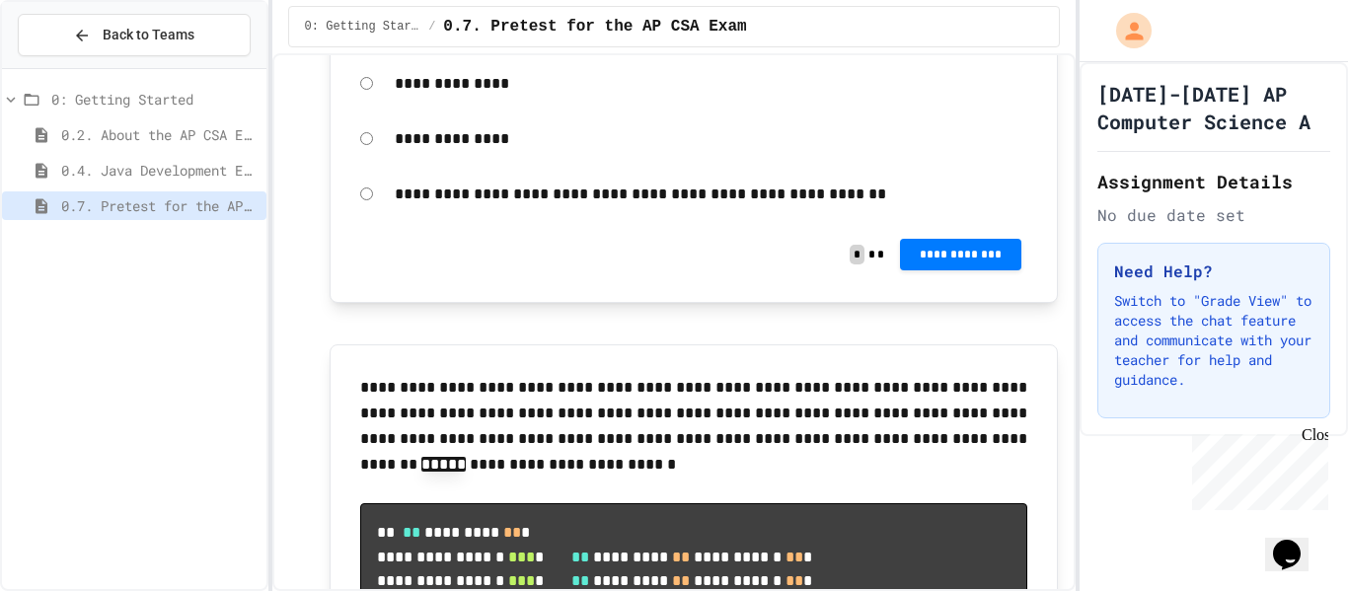
scroll to position [2498, 0]
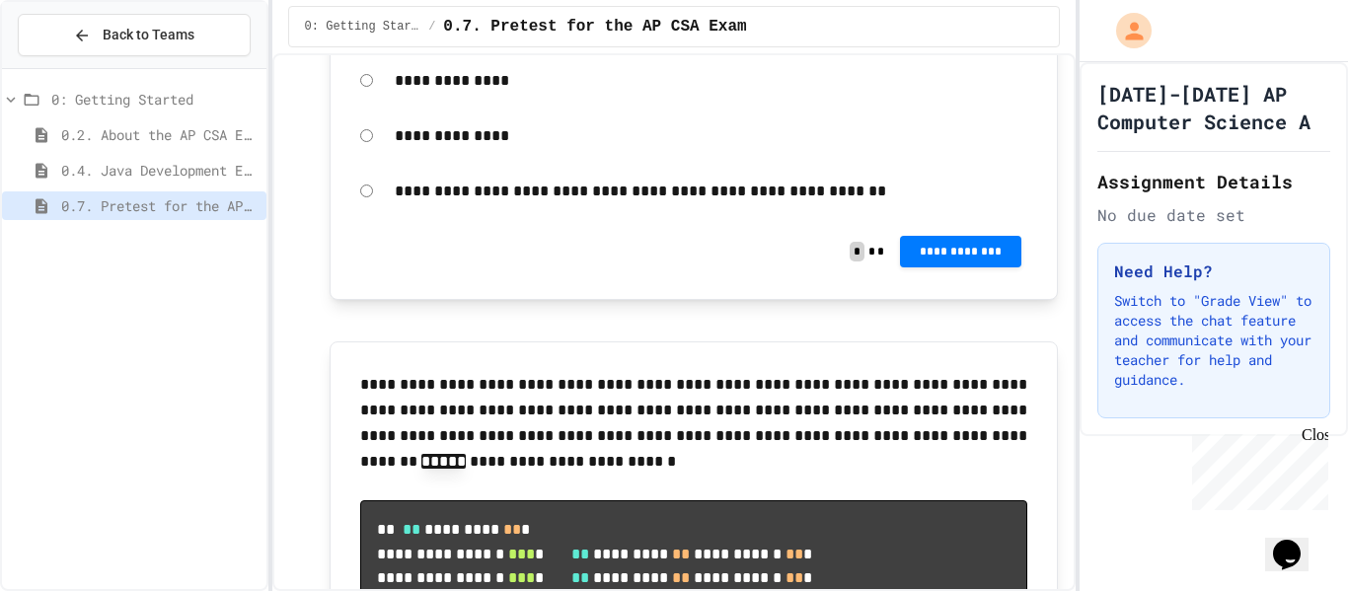
click at [485, 94] on p "**********" at bounding box center [712, 81] width 634 height 26
click at [367, 104] on div "**********" at bounding box center [694, 80] width 688 height 45
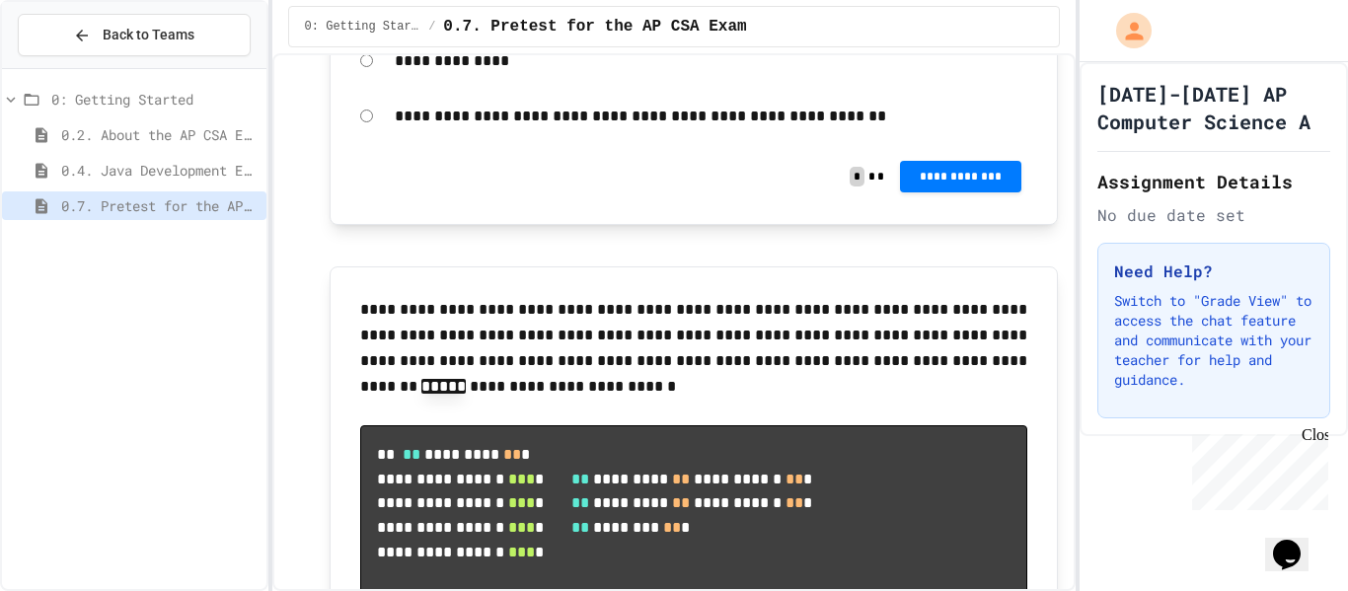
scroll to position [2579, 0]
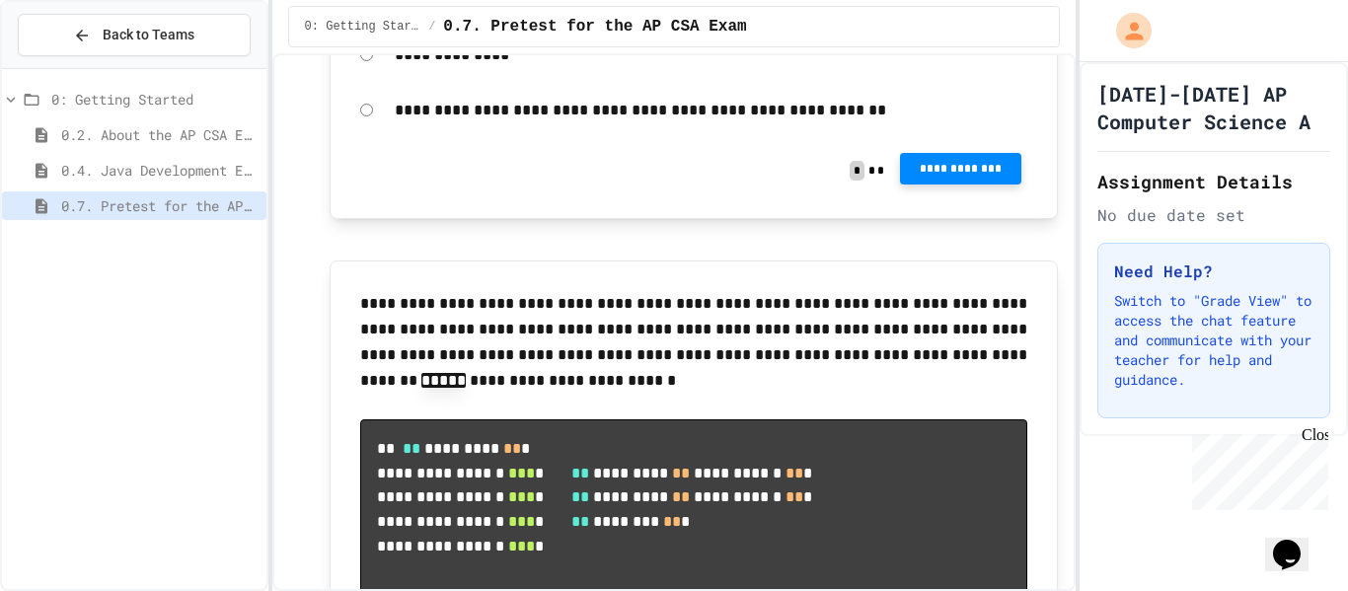
click at [960, 185] on button "**********" at bounding box center [960, 169] width 121 height 32
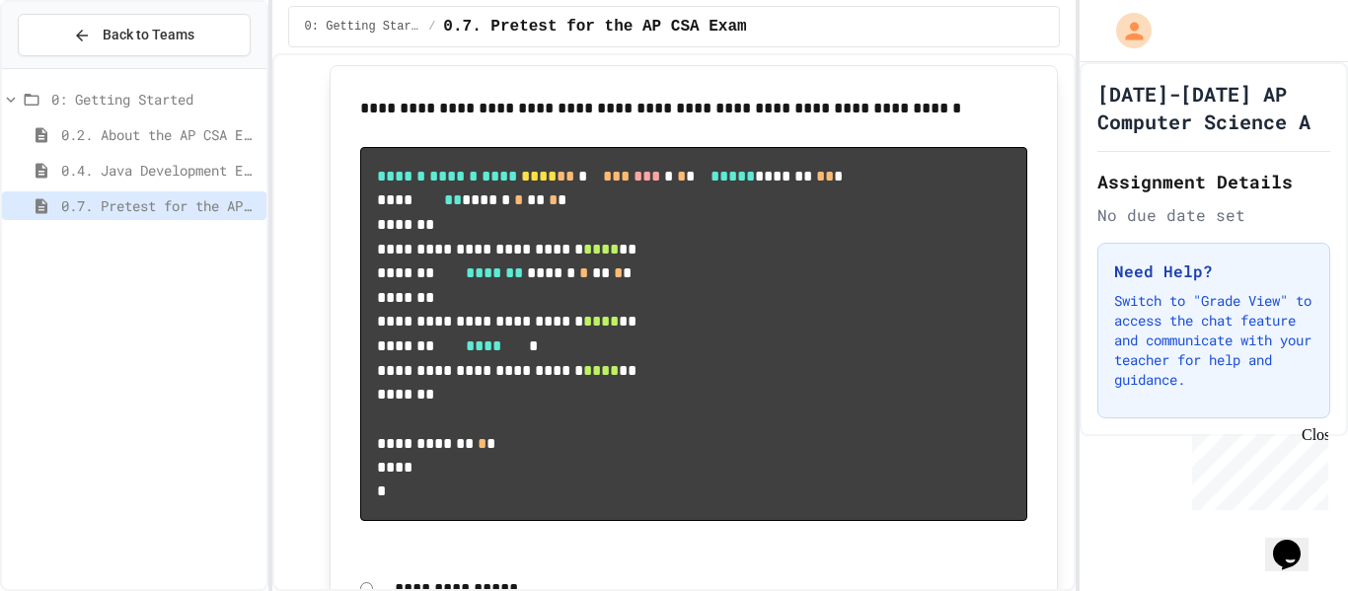
scroll to position [5082, 0]
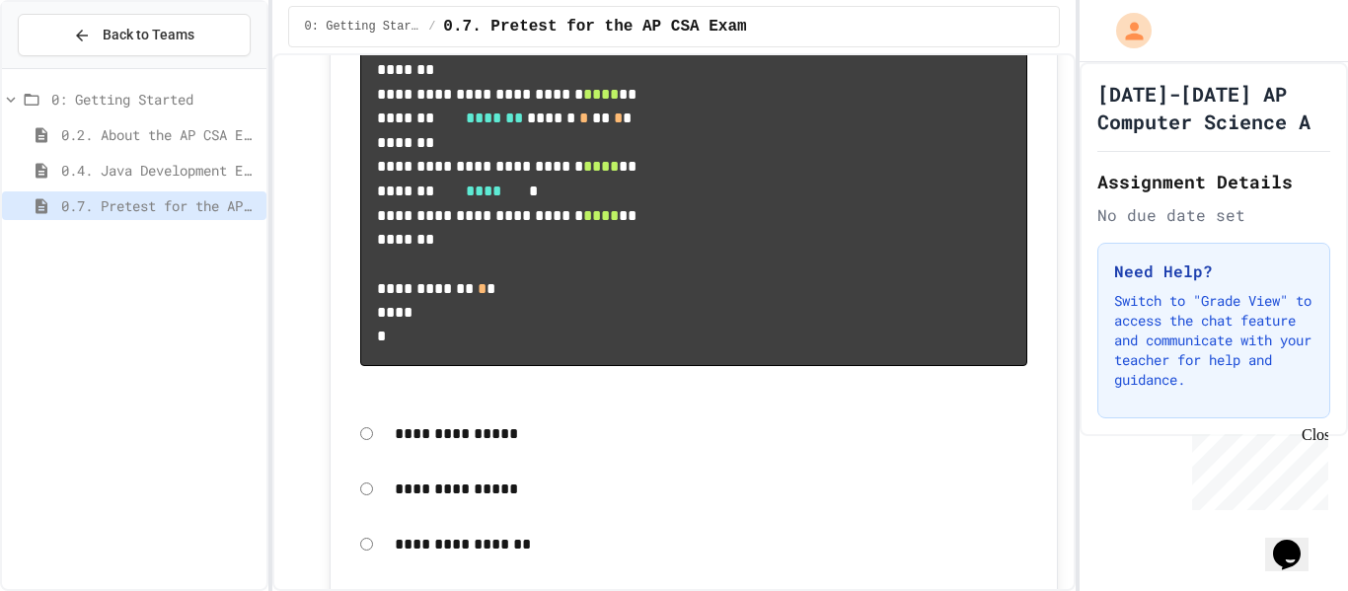
scroll to position [5244, 0]
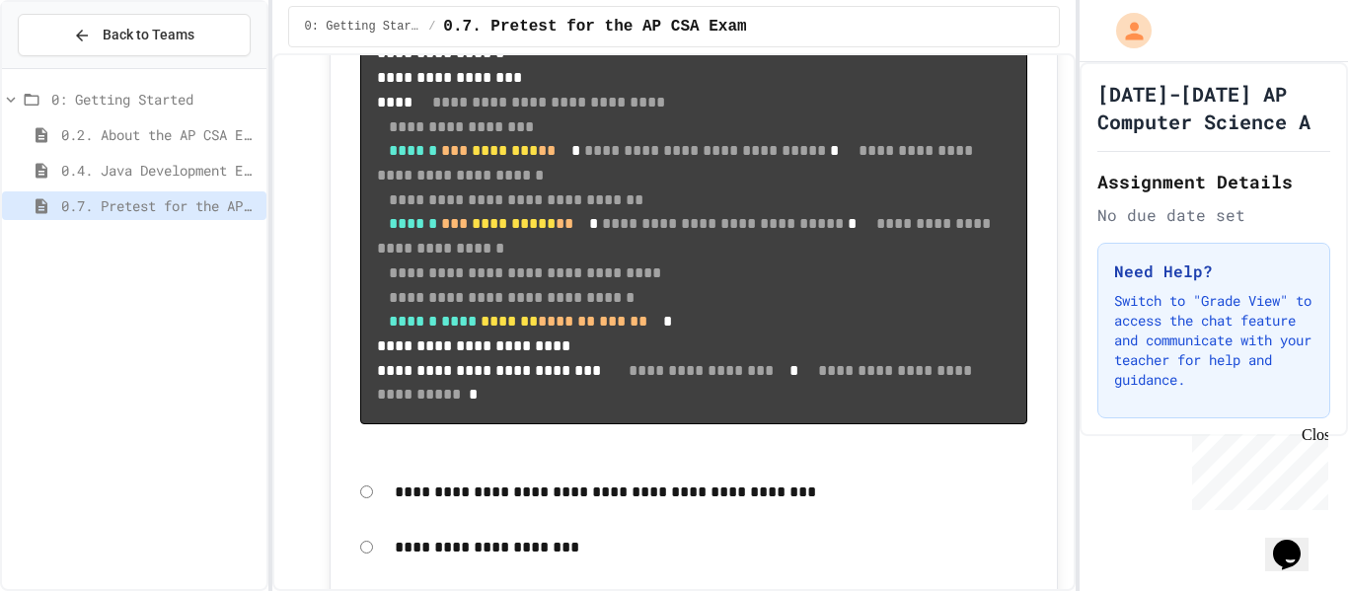
scroll to position [6240, 0]
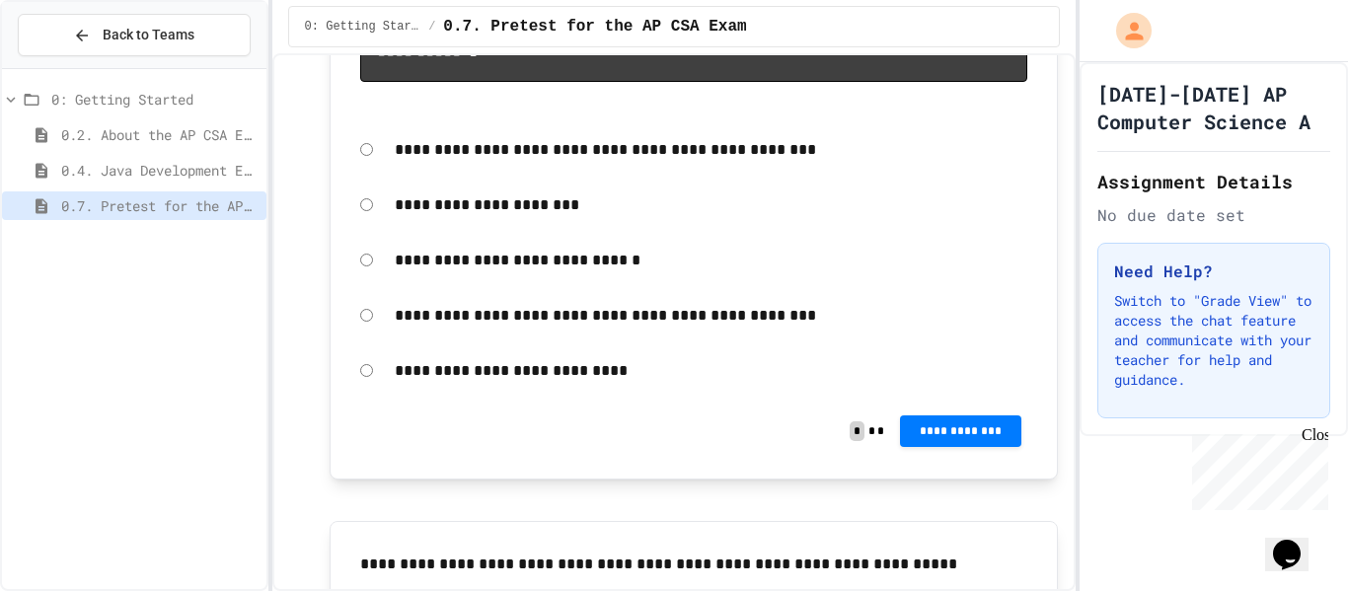
scroll to position [6577, 0]
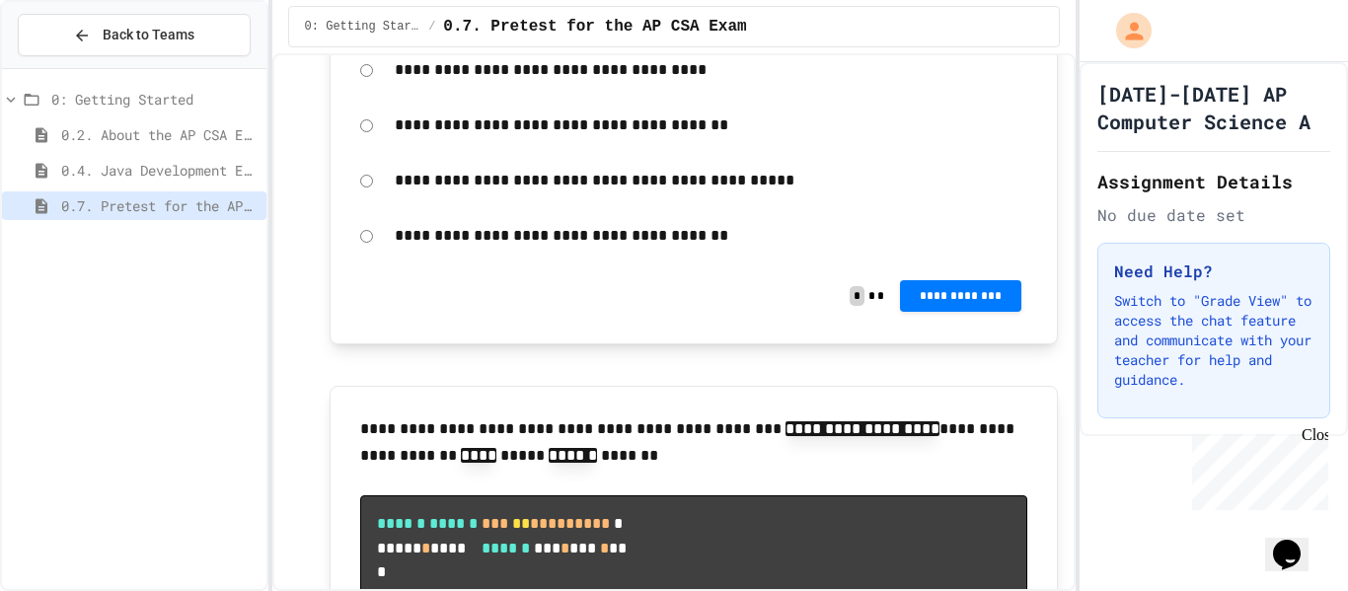
scroll to position [8018, 0]
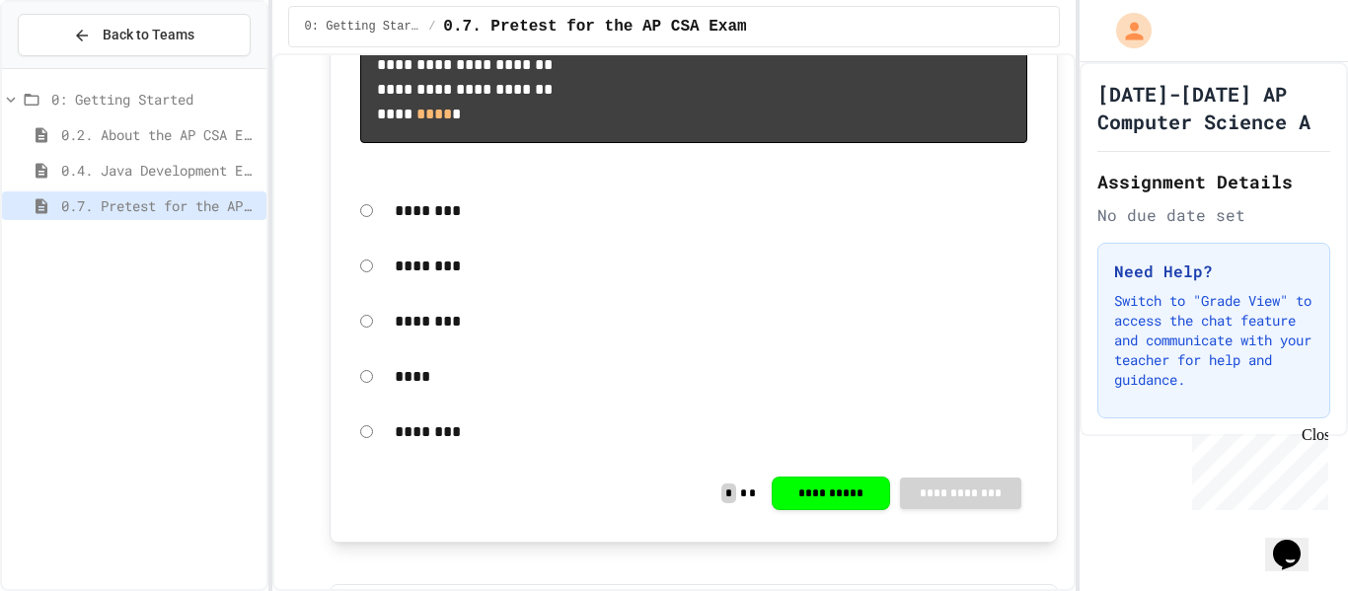
scroll to position [9133, 0]
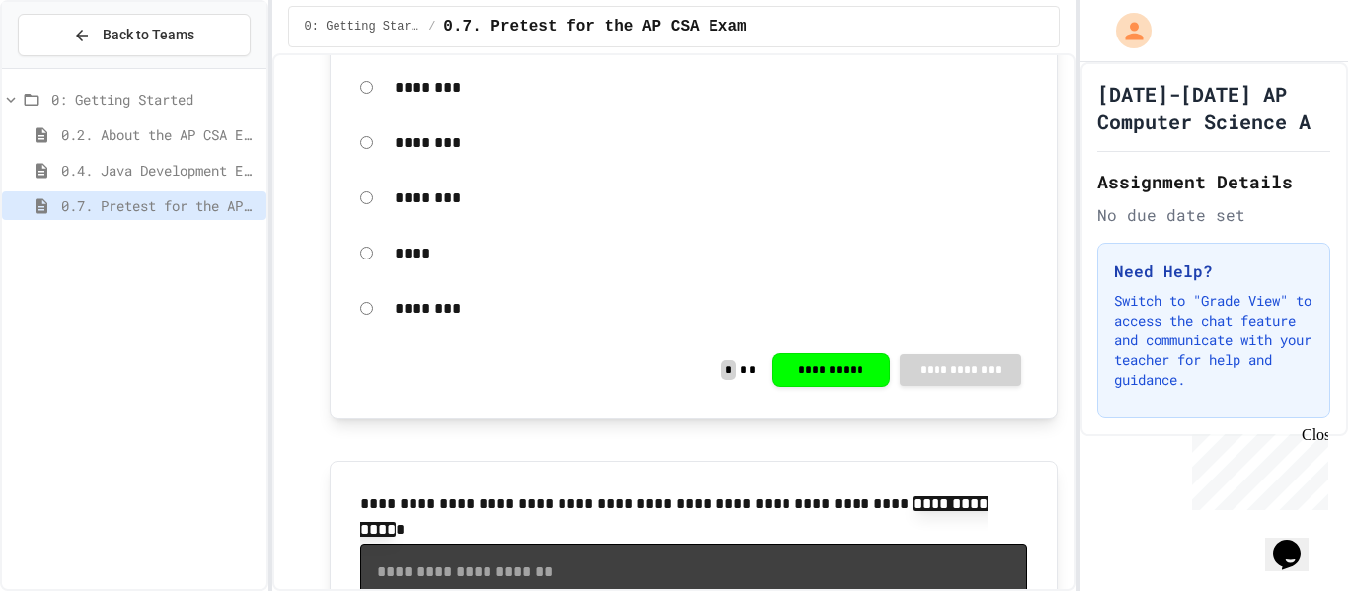
scroll to position [9277, 0]
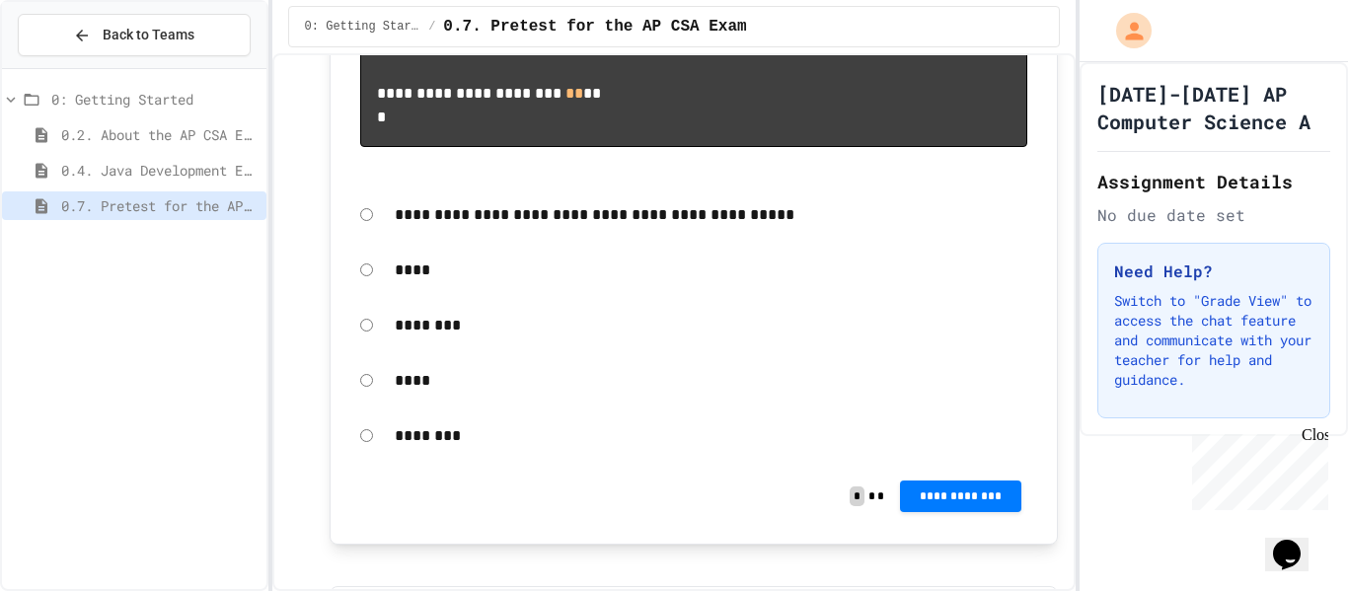
scroll to position [9949, 0]
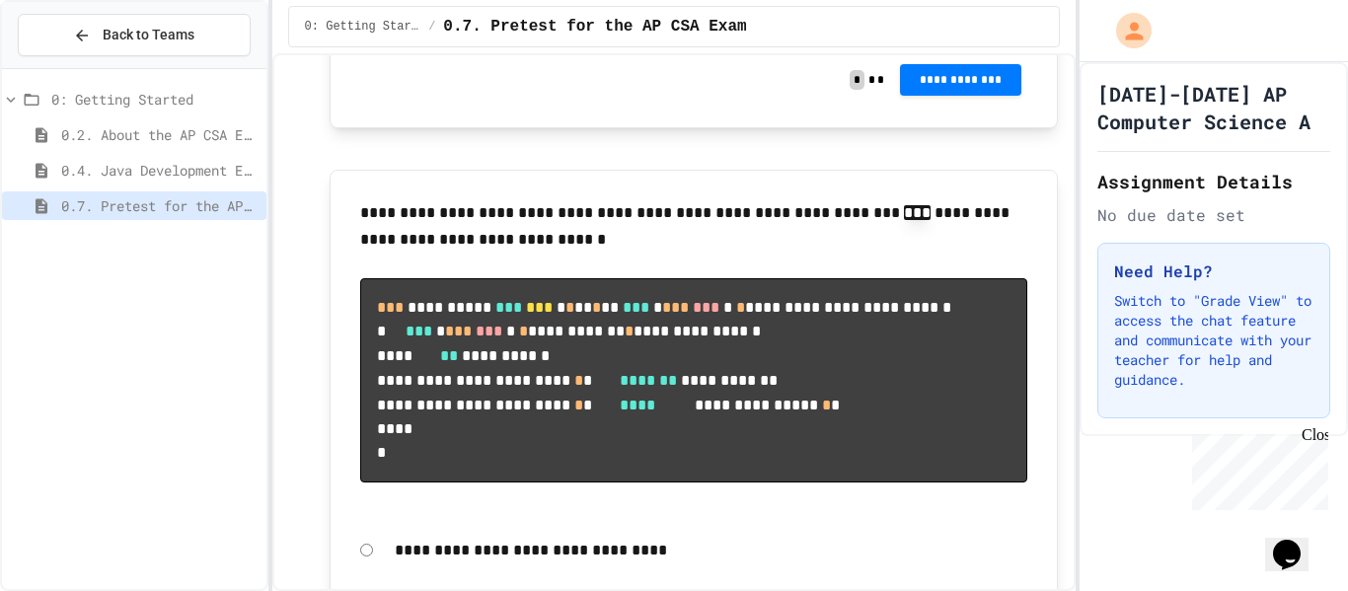
scroll to position [11592, 0]
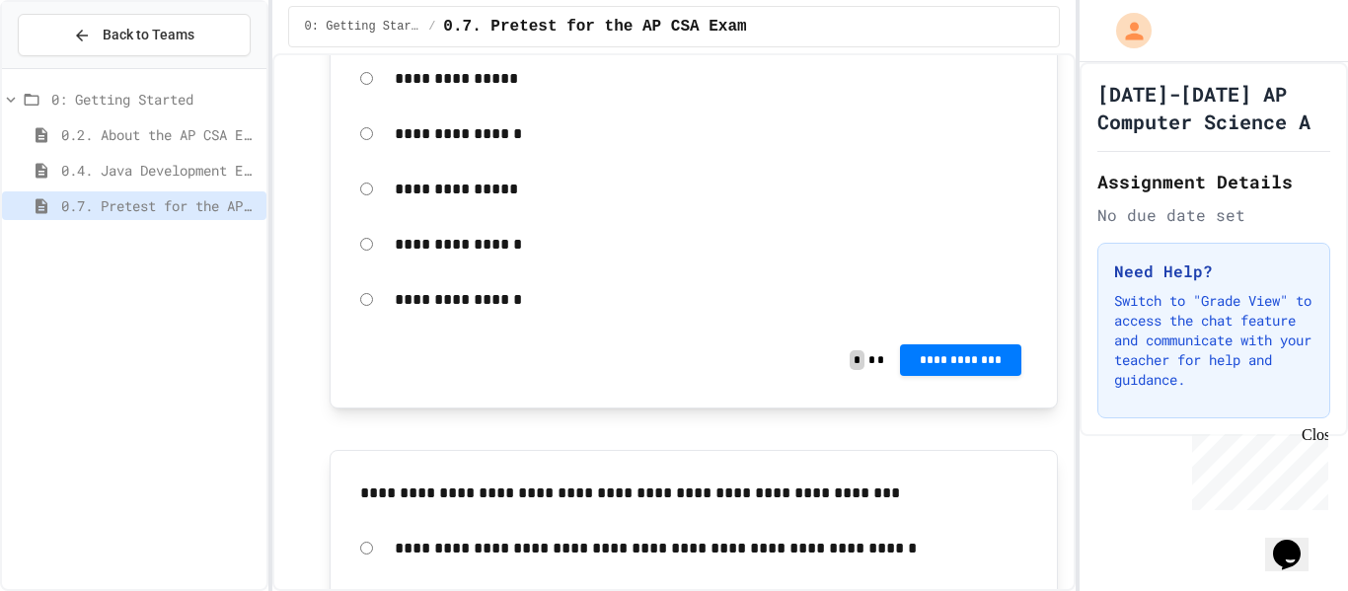
scroll to position [12803, 0]
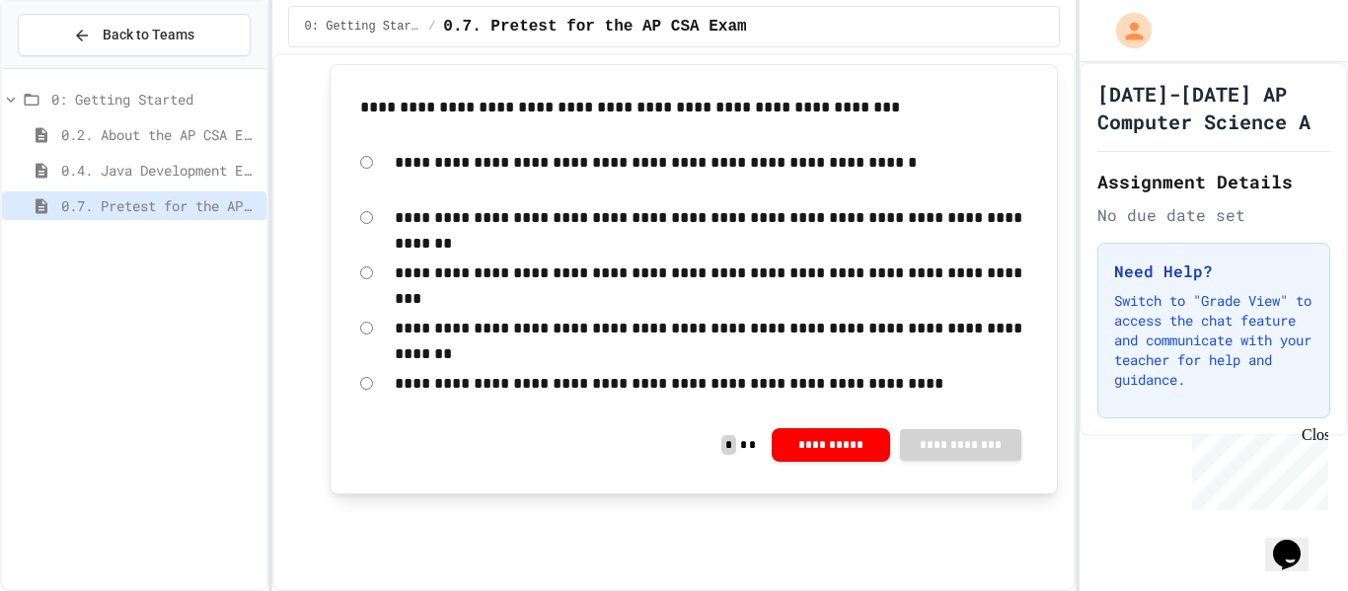
scroll to position [13800, 0]
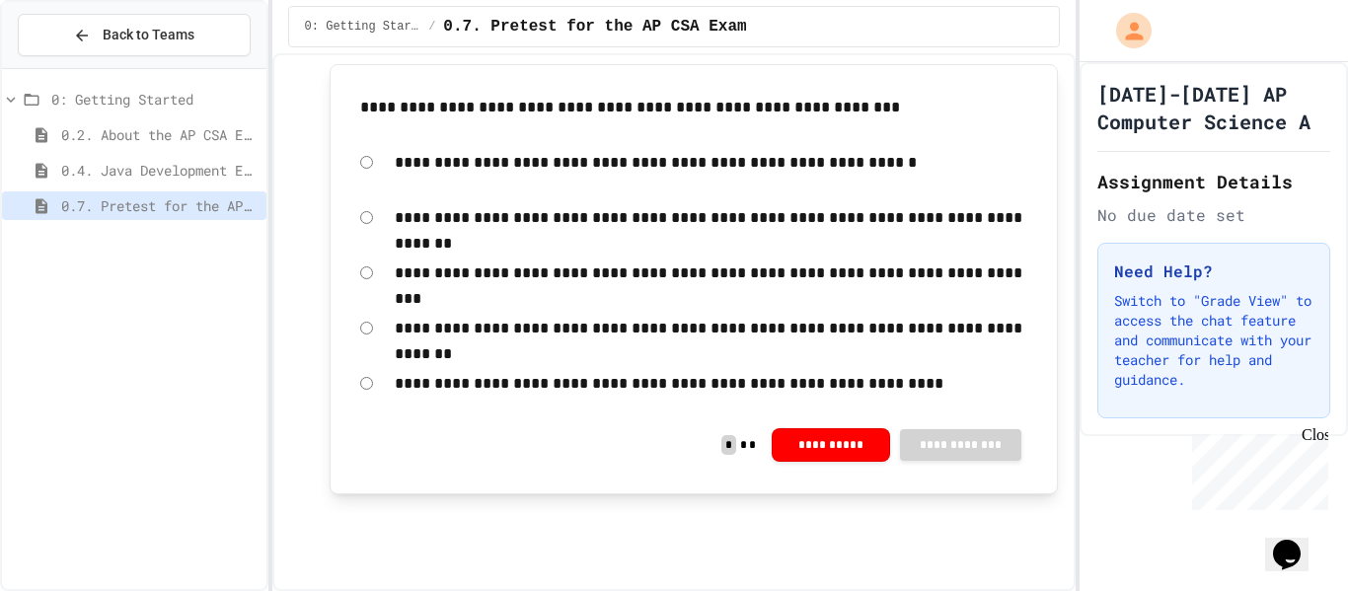
click at [811, 445] on button "**********" at bounding box center [831, 443] width 118 height 34
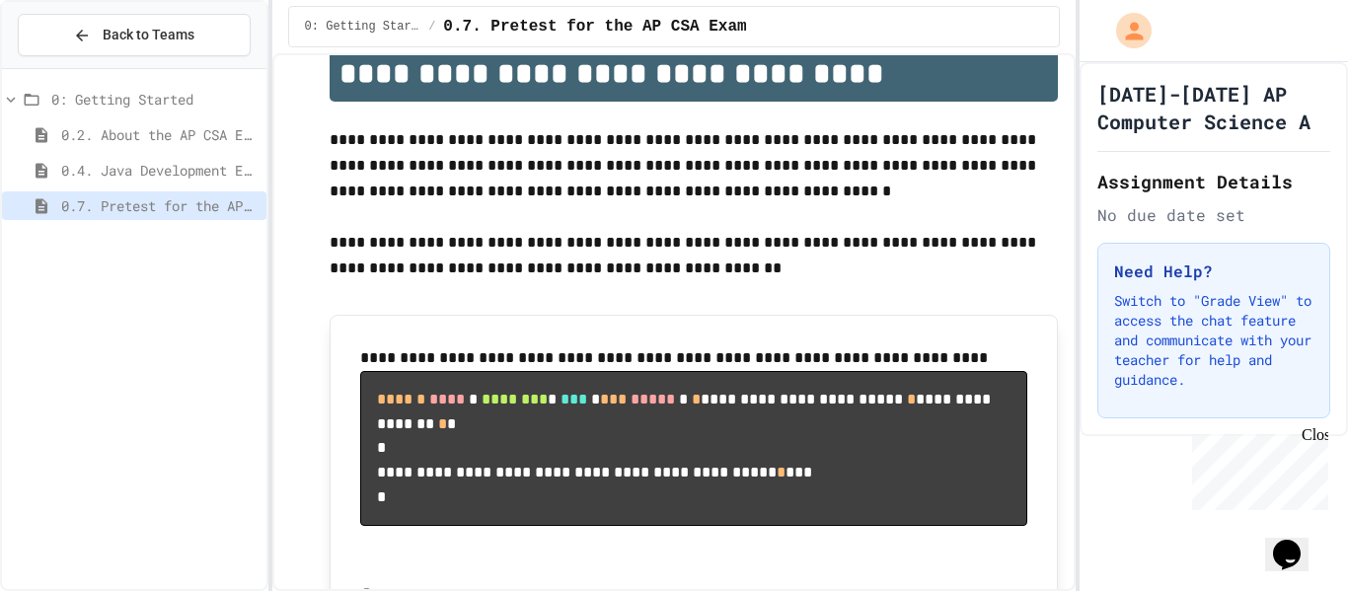
scroll to position [0, 0]
